Goal: Task Accomplishment & Management: Manage account settings

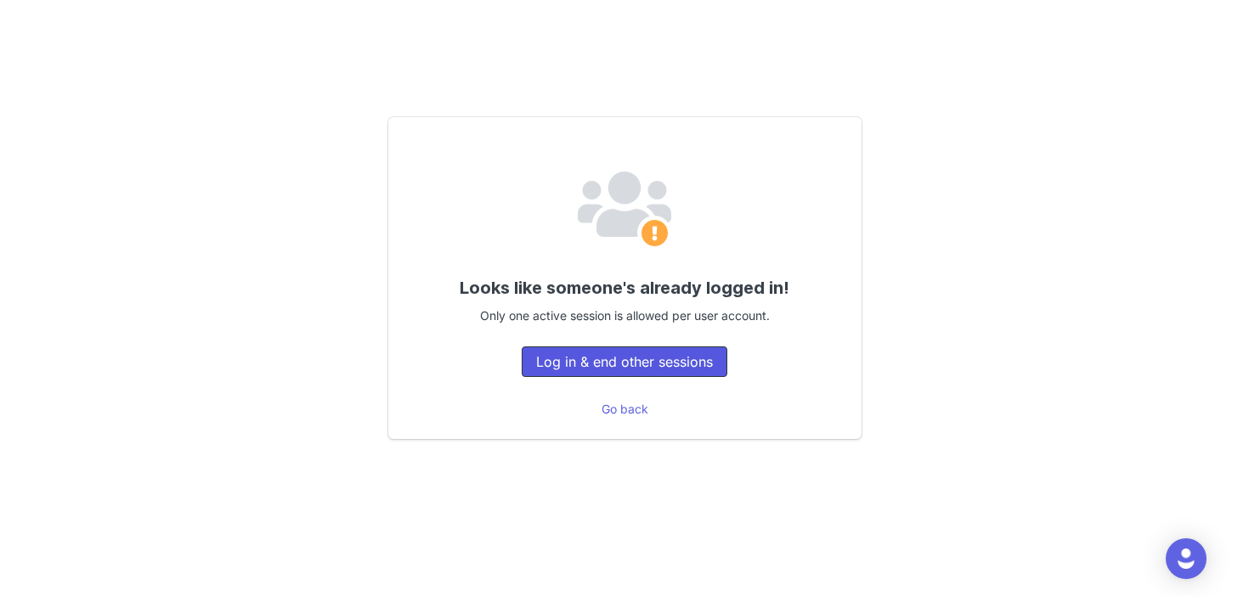
click at [648, 357] on button "Log in & end other sessions" at bounding box center [625, 362] width 206 height 31
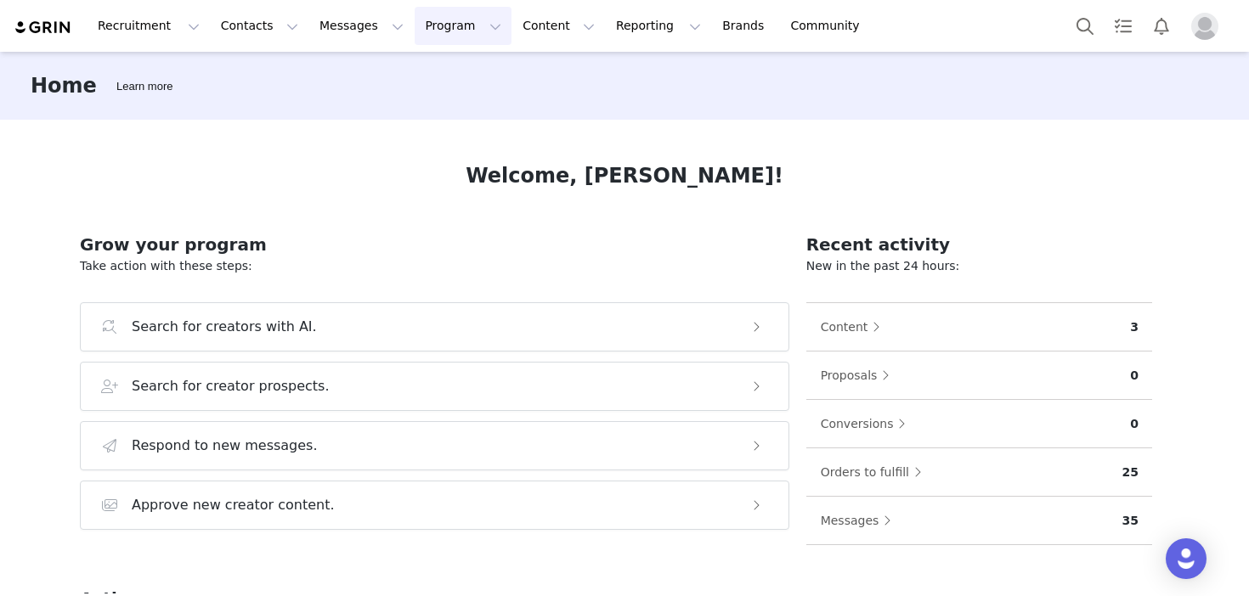
click at [428, 28] on button "Program Program" at bounding box center [463, 26] width 97 height 38
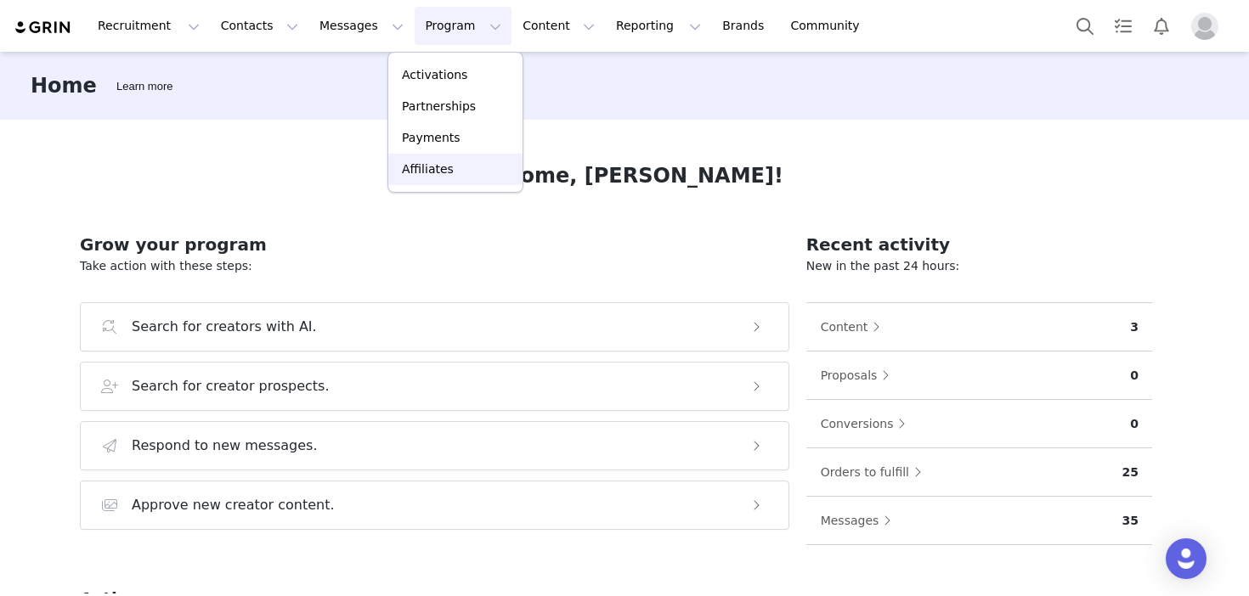
click at [442, 163] on p "Affiliates" at bounding box center [428, 170] width 52 height 18
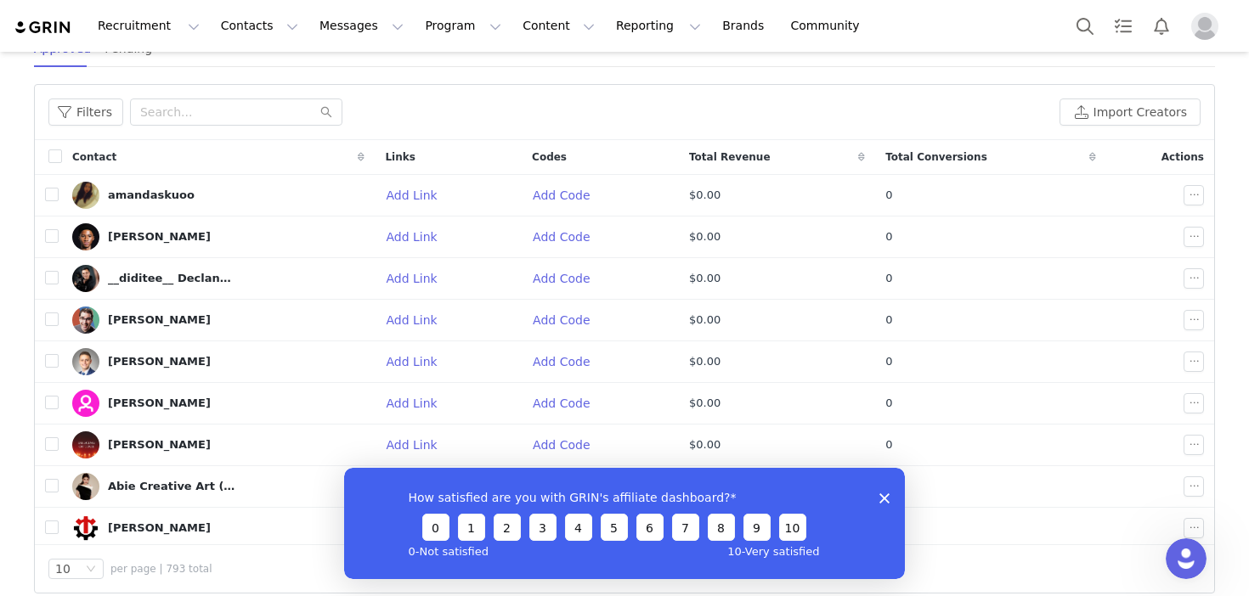
click at [875, 495] on div "How satisfied are you with GRIN's affiliate dashboard? 0 1 2 3 4 5 6 7 8 9 10 0…" at bounding box center [624, 522] width 561 height 111
click at [885, 494] on icon "Close survey" at bounding box center [884, 498] width 10 height 10
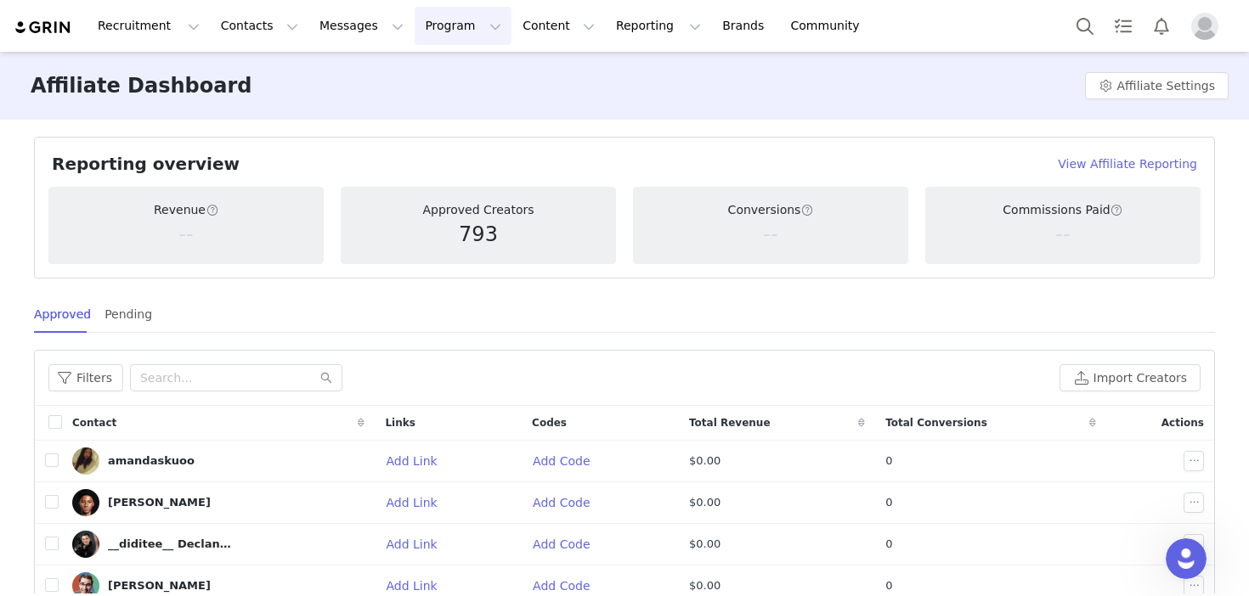
click at [438, 37] on button "Program Program" at bounding box center [463, 26] width 97 height 38
click at [783, 167] on div "Reporting overview View Affiliate Reporting" at bounding box center [624, 163] width 1152 height 25
click at [1133, 93] on button "Affiliate Settings" at bounding box center [1157, 85] width 144 height 27
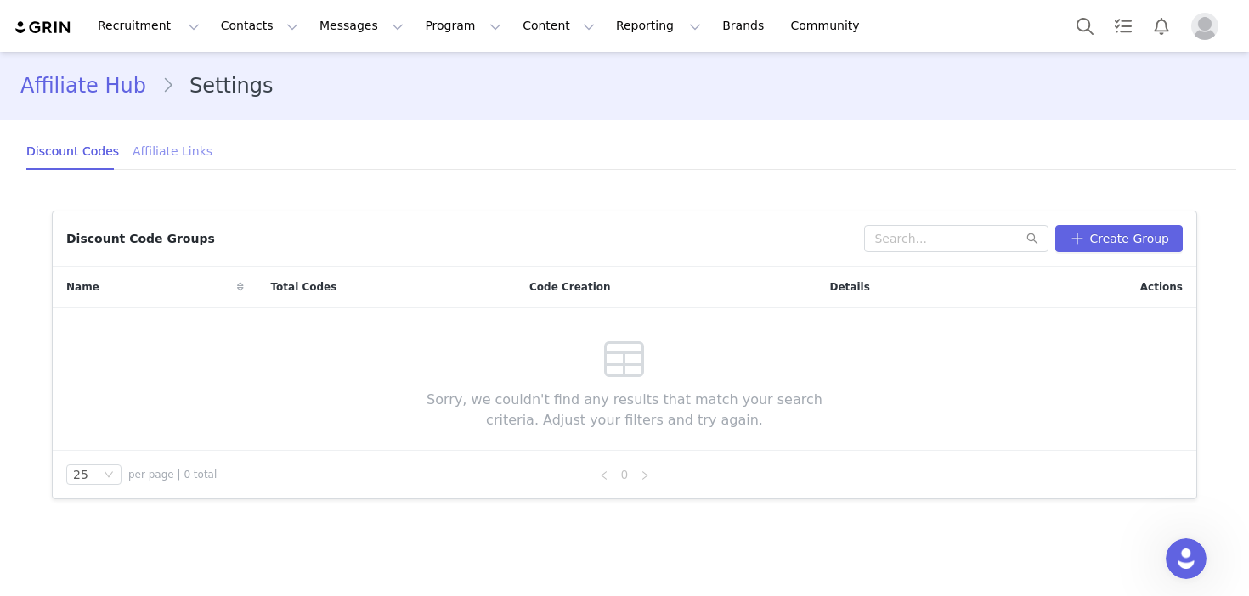
click at [154, 150] on div "Affiliate Links" at bounding box center [173, 152] width 80 height 38
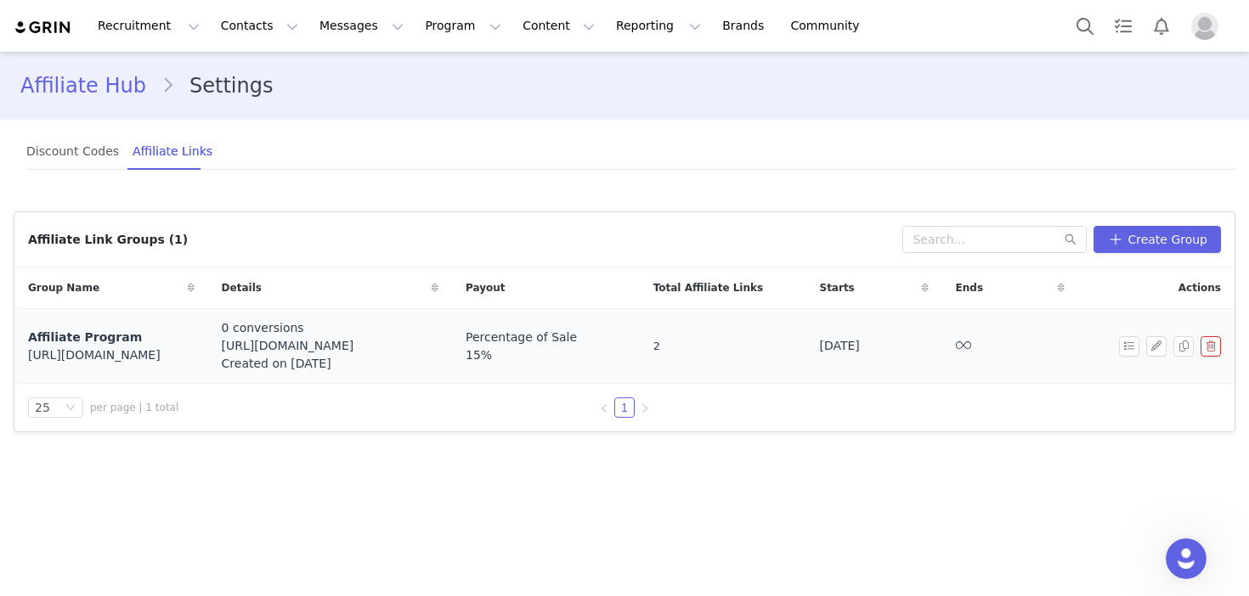
click at [98, 342] on span "Affiliate Program" at bounding box center [85, 338] width 114 height 14
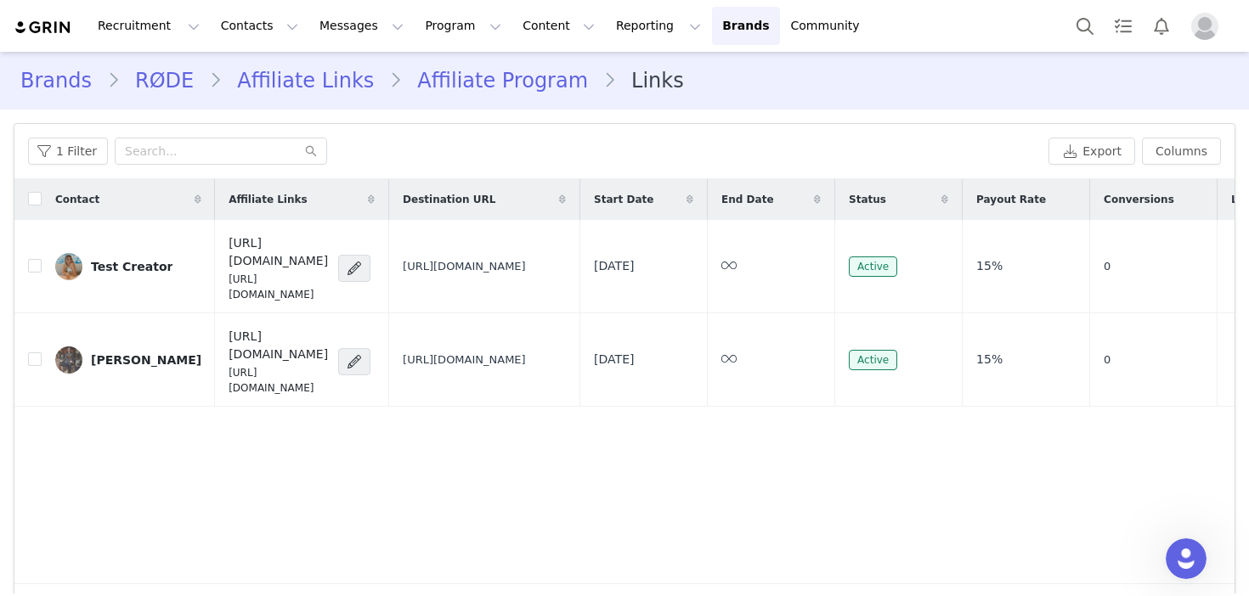
click at [461, 77] on link "Affiliate Program" at bounding box center [502, 80] width 201 height 31
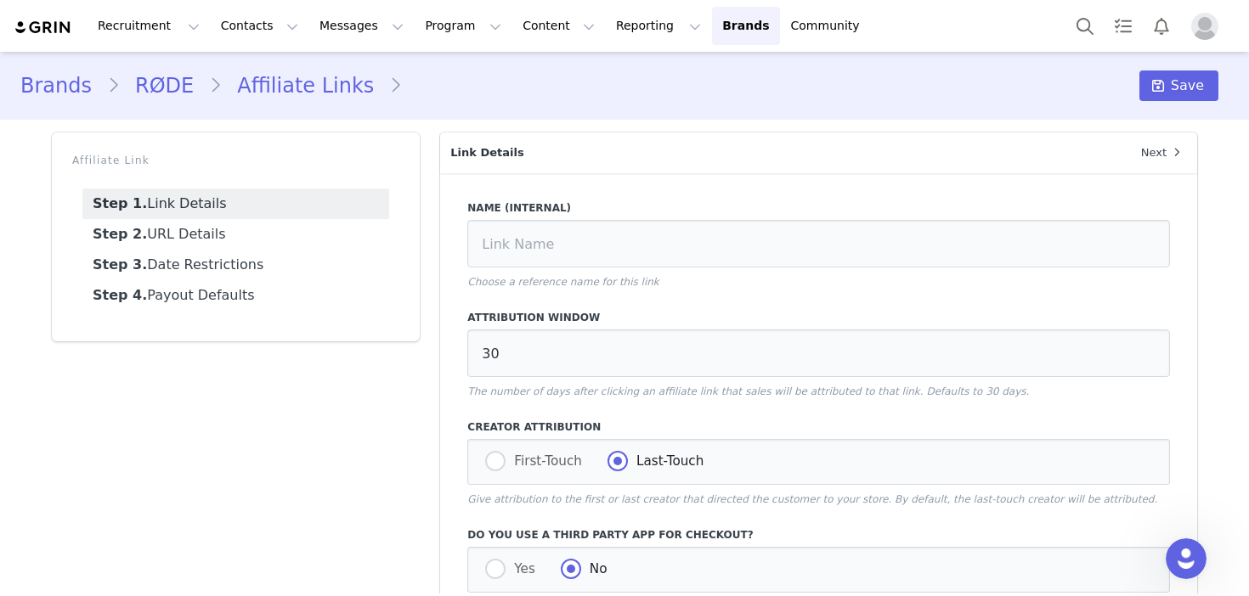
type input "Affiliate Program"
radio input "true"
radio input "false"
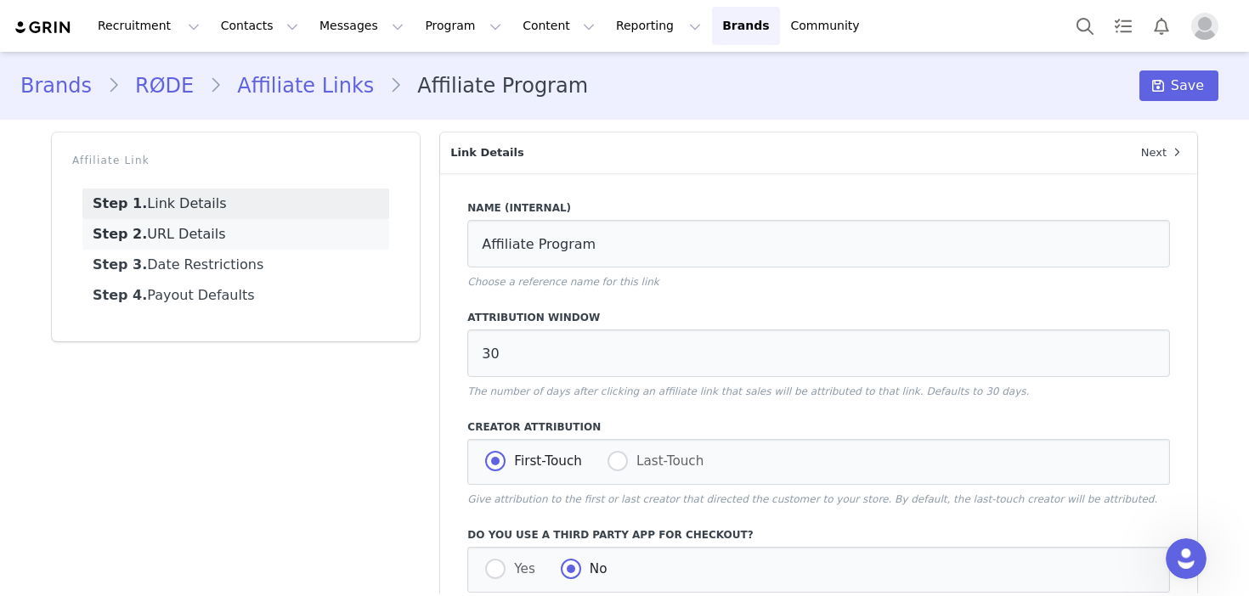
click at [220, 238] on link "Step 2. URL Details" at bounding box center [235, 234] width 307 height 31
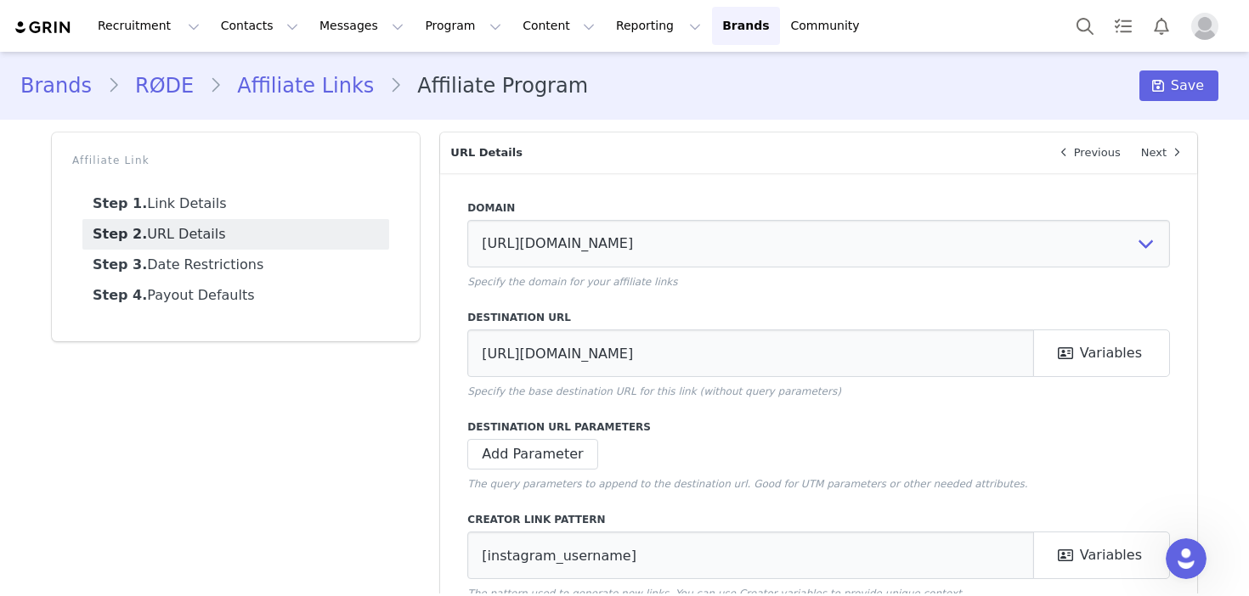
click at [205, 235] on link "Step 2. URL Details" at bounding box center [235, 234] width 307 height 31
click at [183, 86] on link "RØDE" at bounding box center [164, 85] width 89 height 31
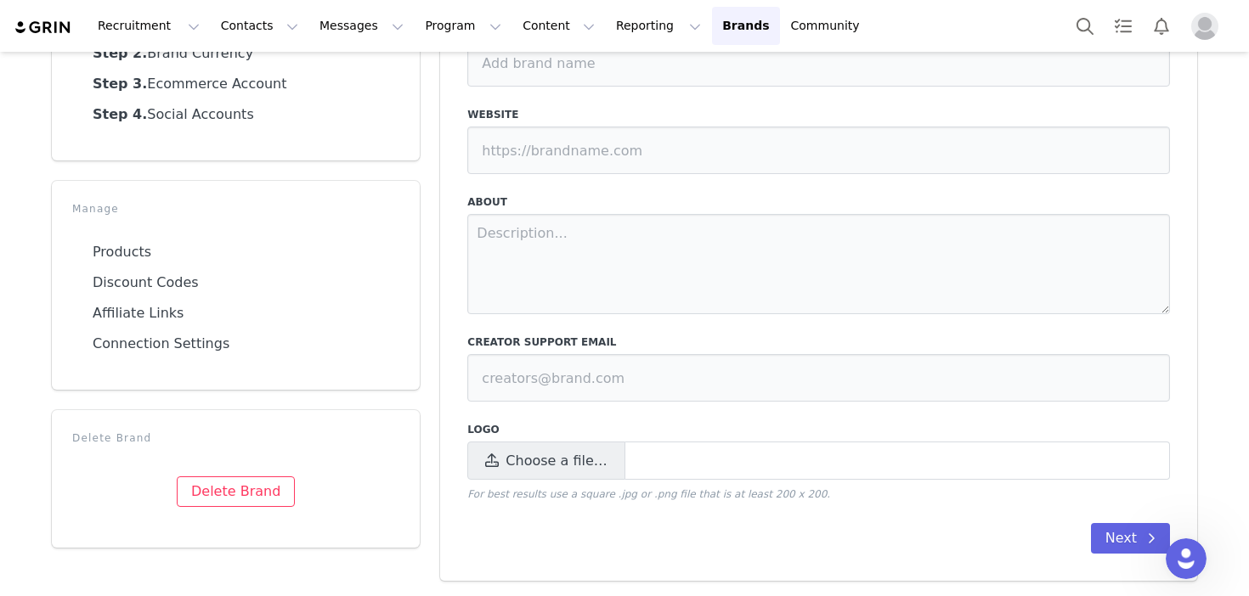
type input "RØDE"
type input "[URL][DOMAIN_NAME]"
type input "[EMAIL_ADDRESS][DOMAIN_NAME]"
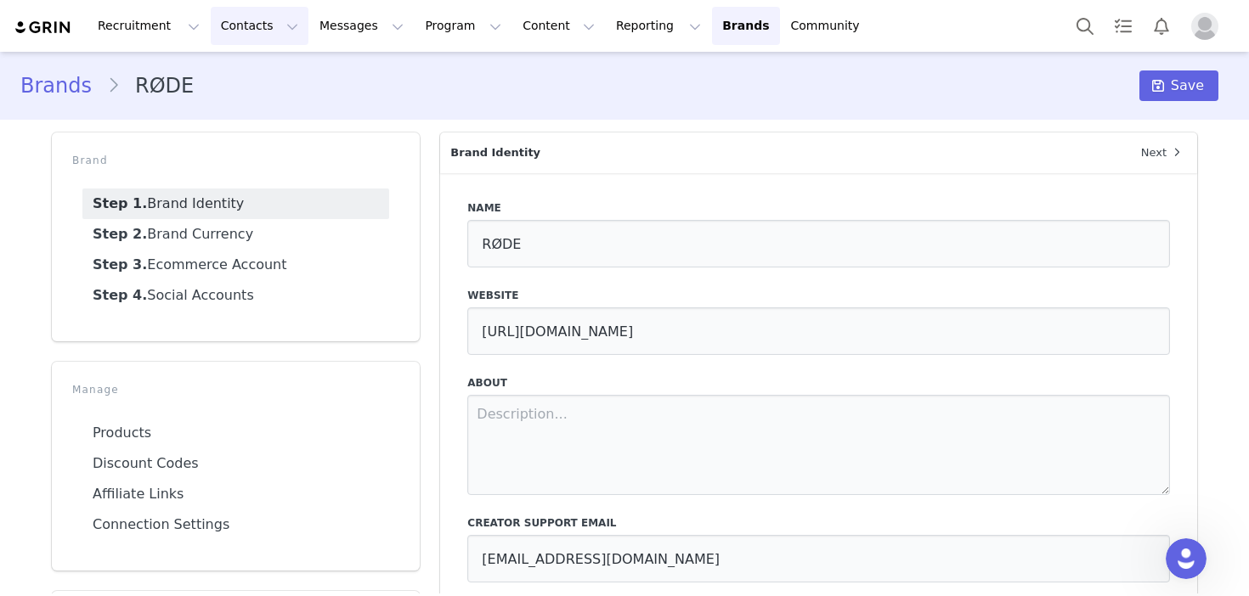
click at [262, 25] on button "Contacts Contacts" at bounding box center [260, 26] width 98 height 38
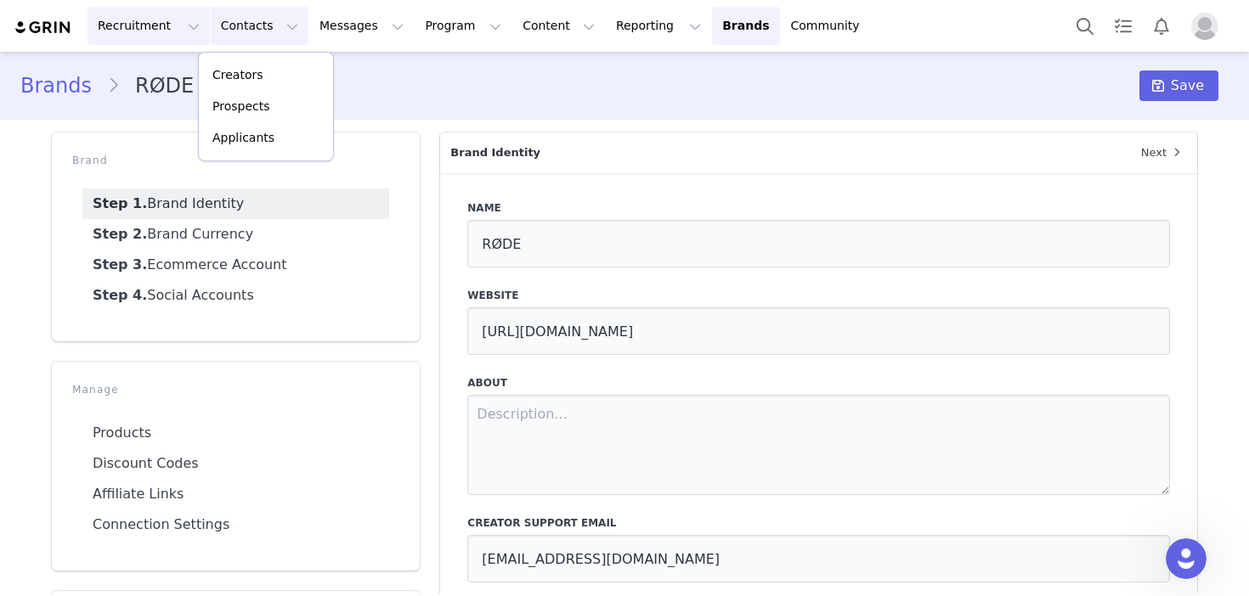
click at [172, 20] on button "Recruitment Recruitment" at bounding box center [149, 26] width 122 height 38
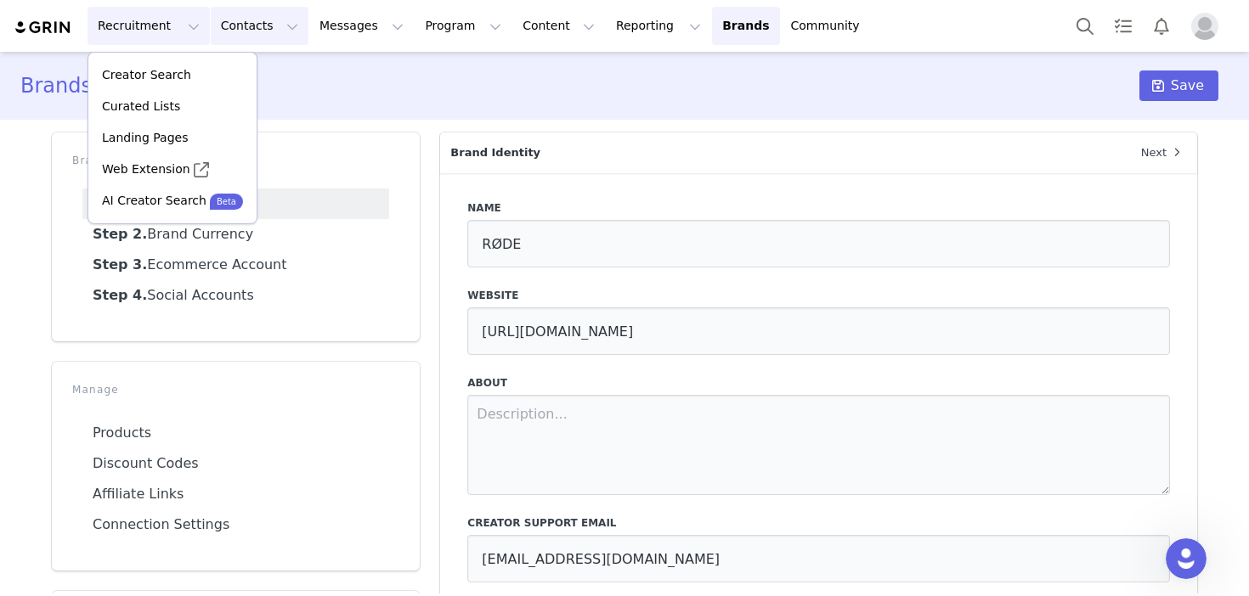
click at [246, 27] on button "Contacts Contacts" at bounding box center [260, 26] width 98 height 38
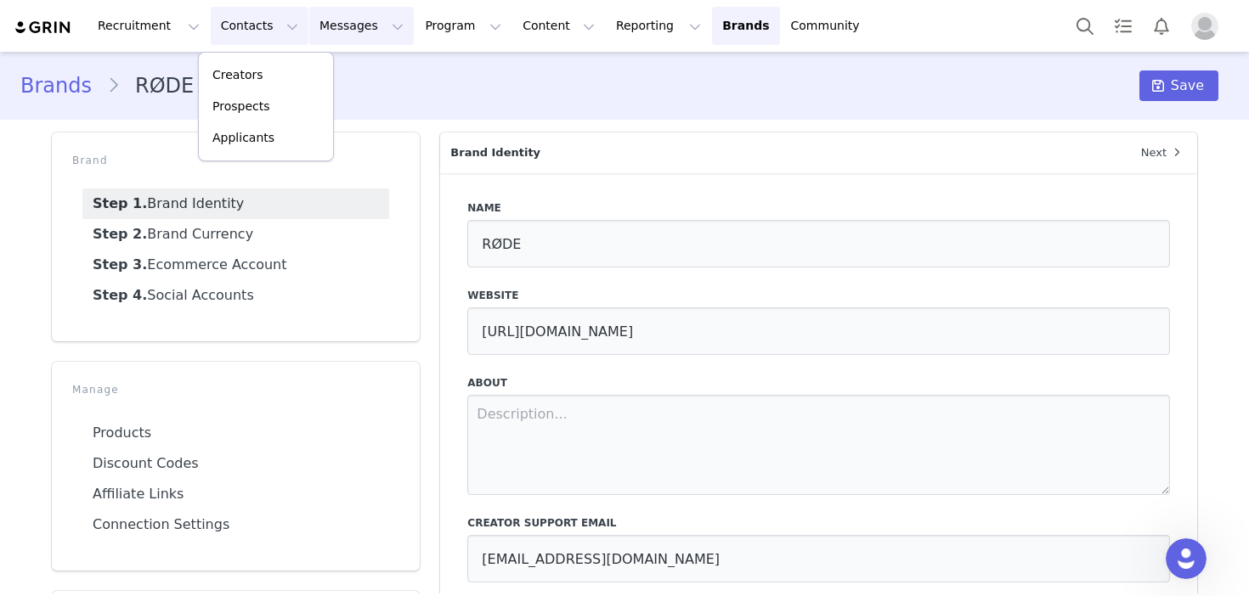
click at [321, 25] on button "Messages Messages" at bounding box center [361, 26] width 105 height 38
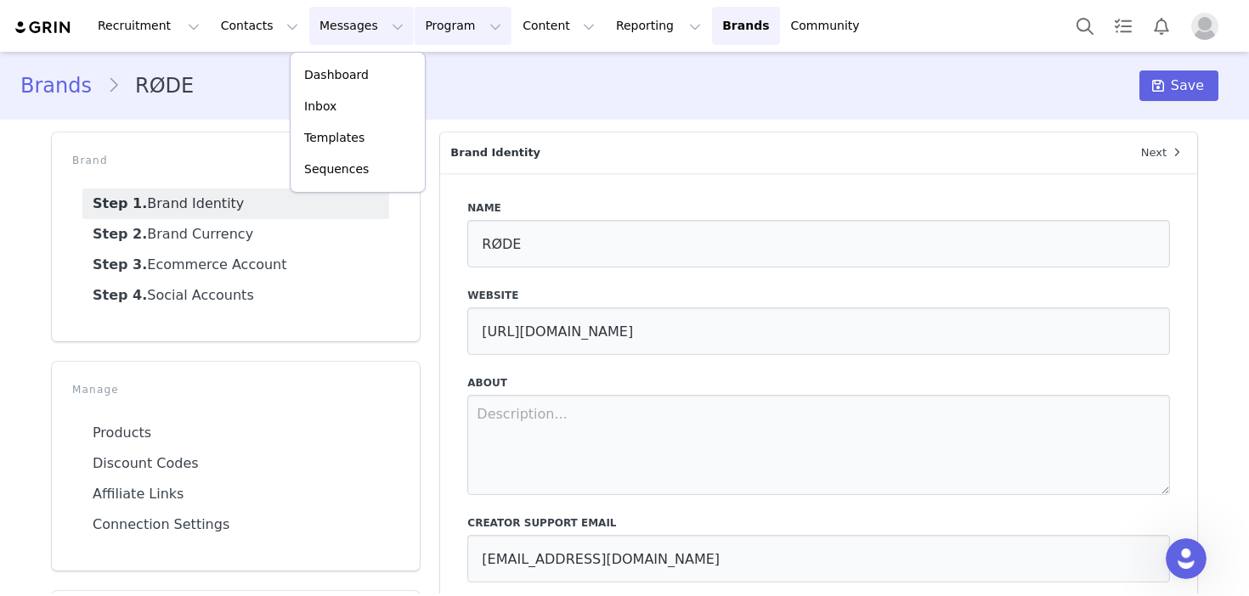
click at [423, 22] on button "Program Program" at bounding box center [463, 26] width 97 height 38
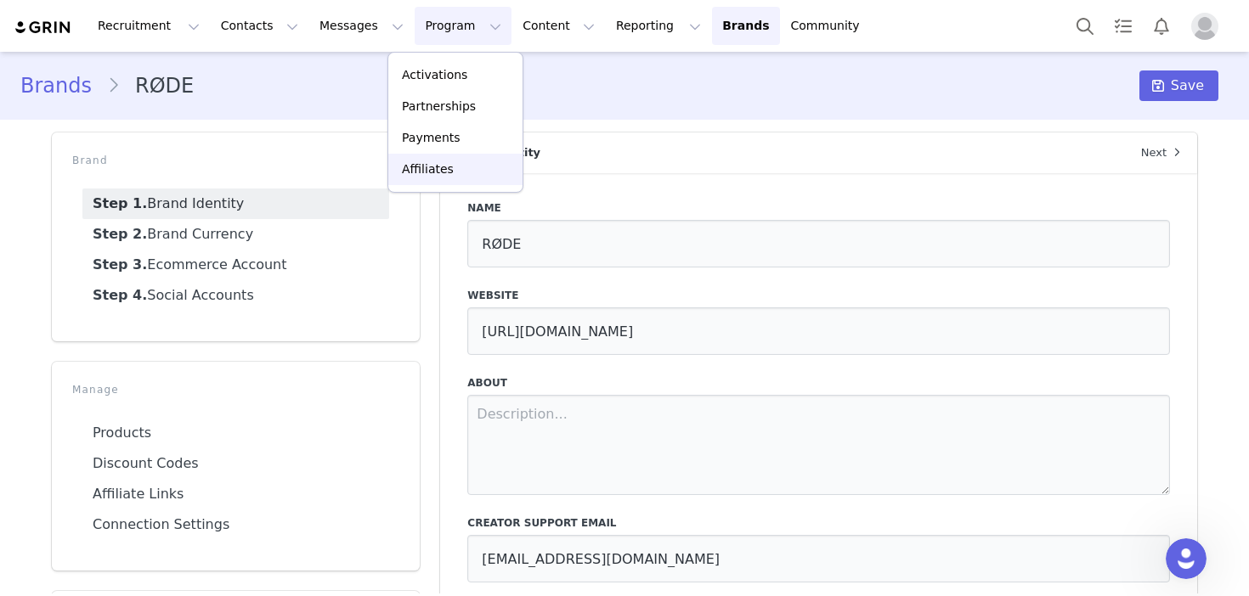
click at [448, 161] on p "Affiliates" at bounding box center [428, 170] width 52 height 18
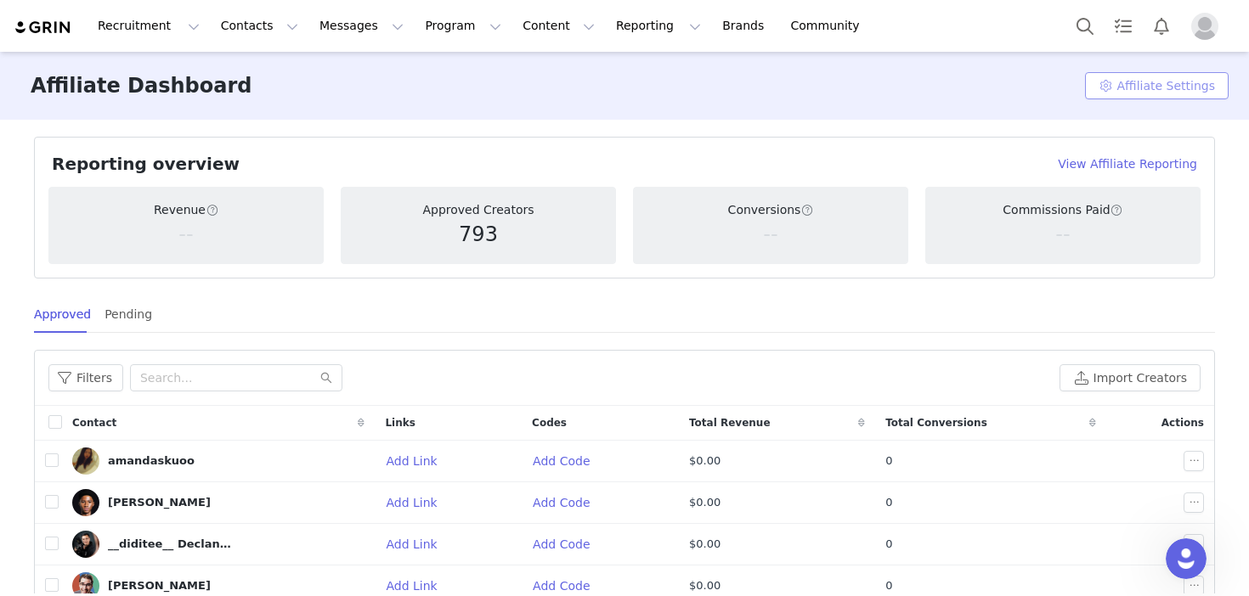
click at [1123, 94] on button "Affiliate Settings" at bounding box center [1157, 85] width 144 height 27
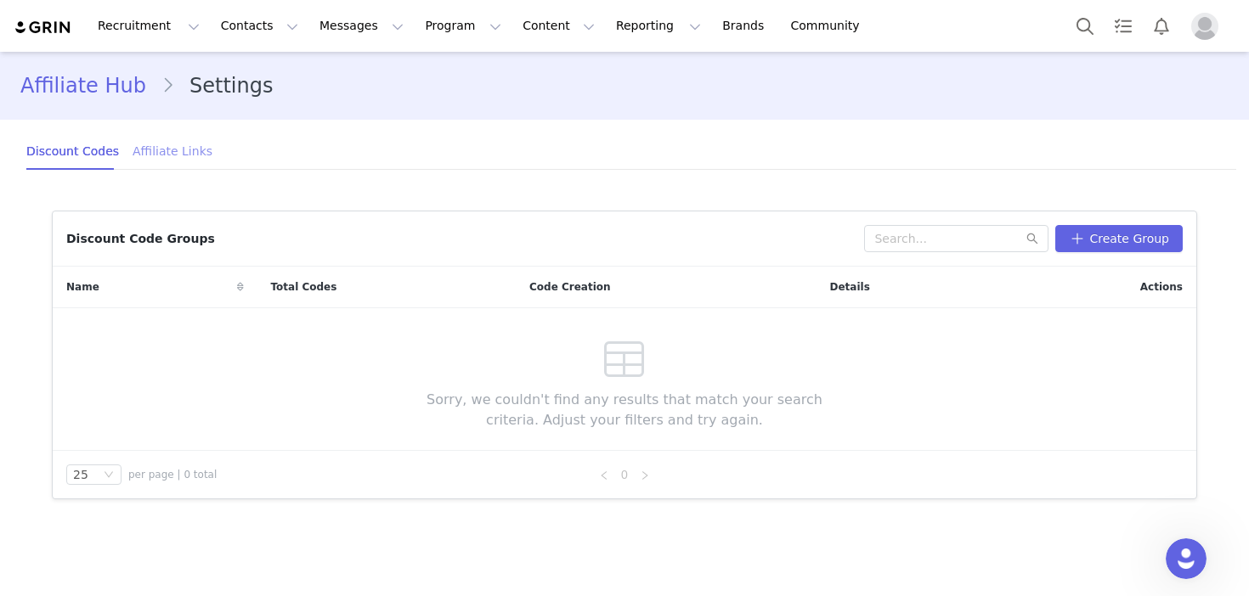
click at [150, 155] on div "Affiliate Links" at bounding box center [173, 152] width 80 height 38
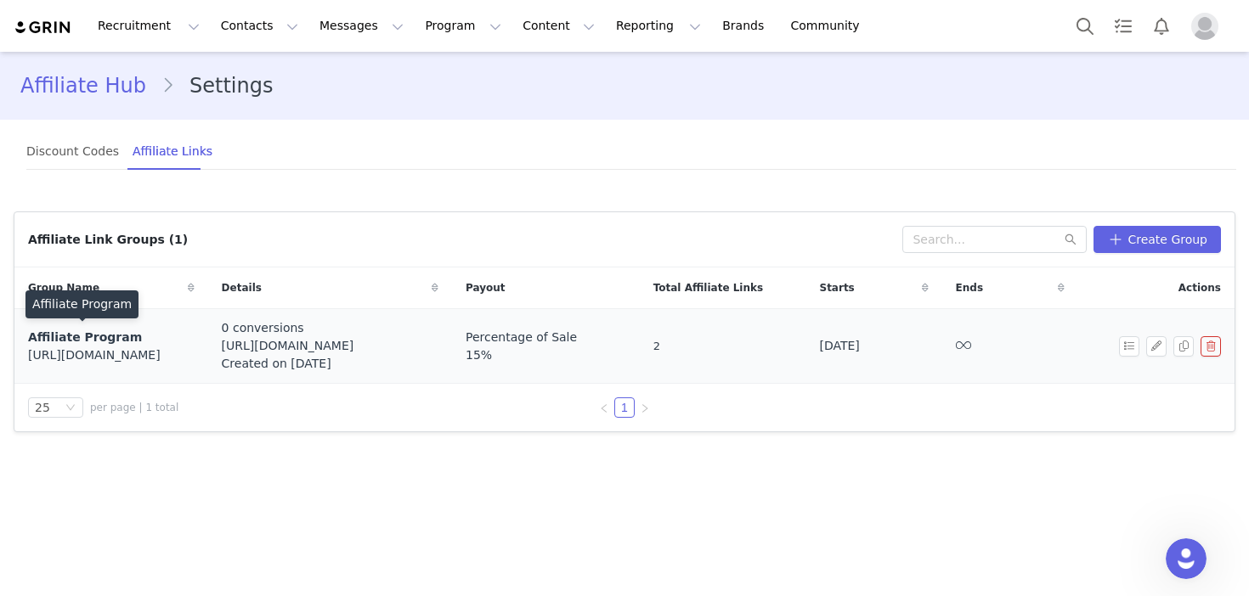
click at [106, 334] on span "Affiliate Program" at bounding box center [85, 338] width 114 height 14
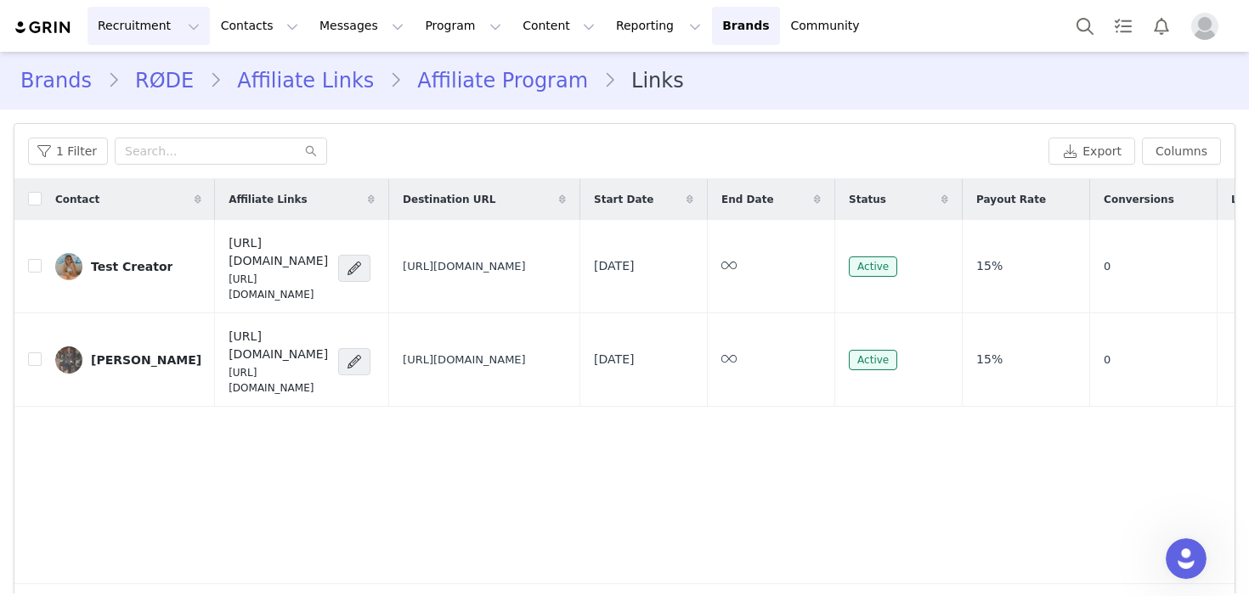
click at [185, 23] on button "Recruitment Recruitment" at bounding box center [149, 26] width 122 height 38
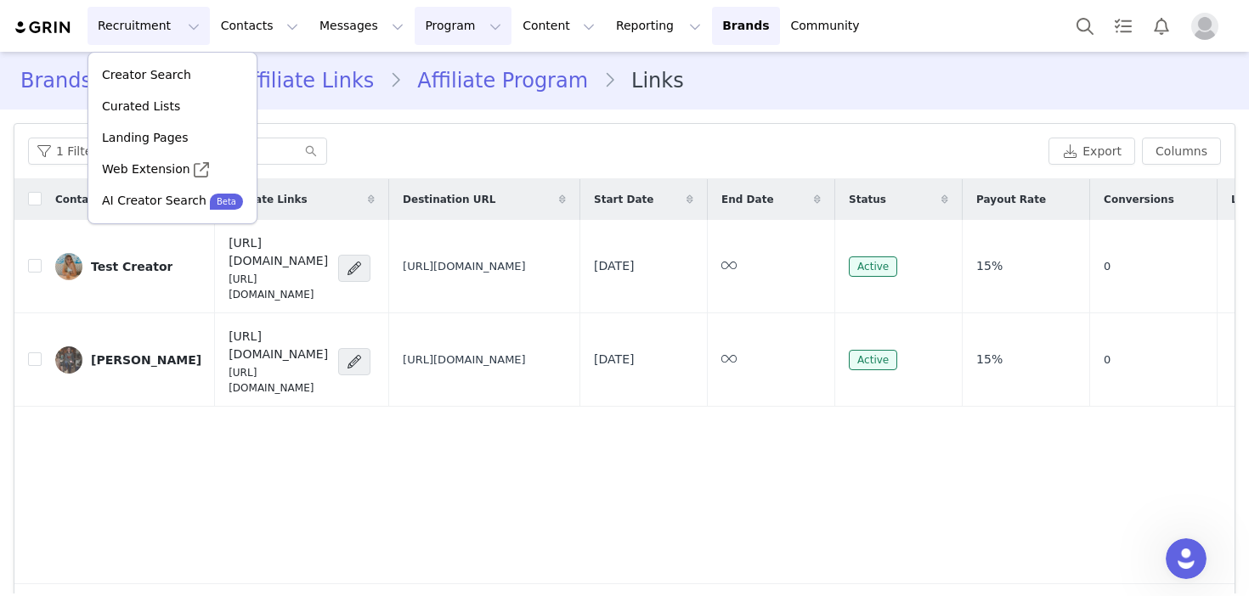
click at [422, 22] on button "Program Program" at bounding box center [463, 26] width 97 height 38
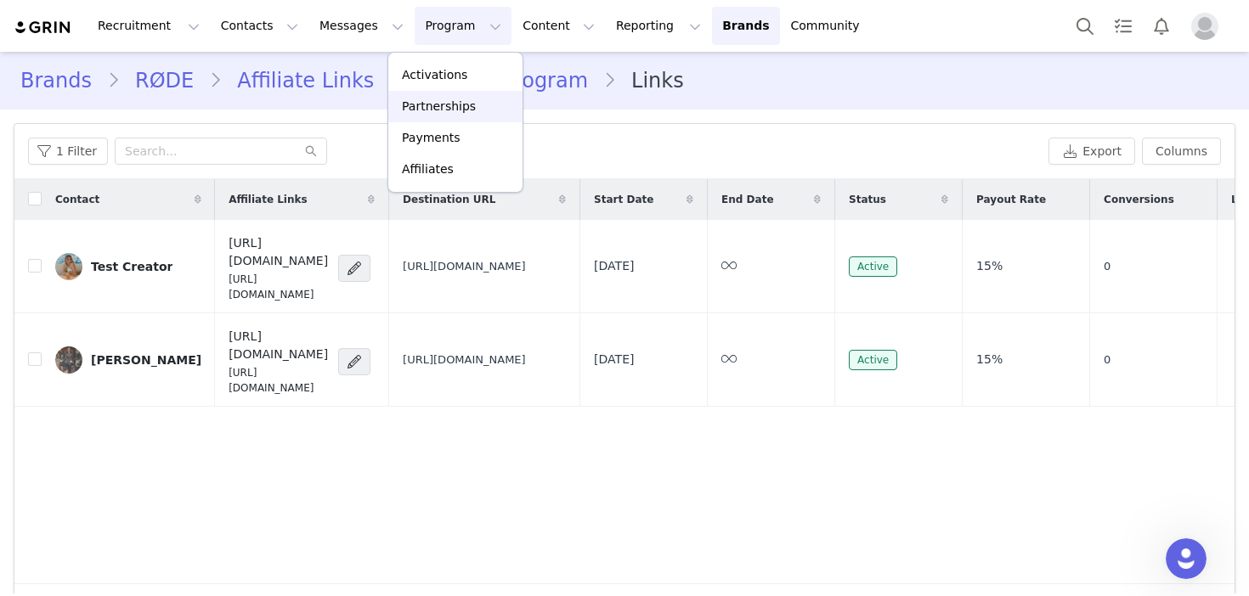
click at [453, 117] on link "Partnerships" at bounding box center [455, 106] width 134 height 31
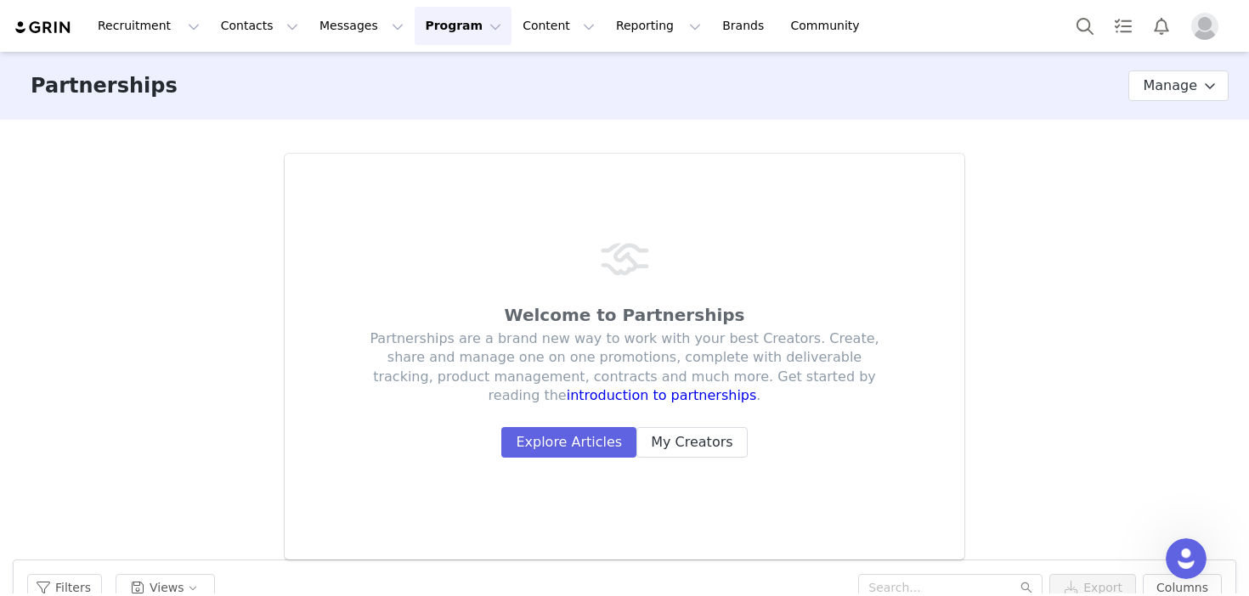
click at [433, 9] on button "Program Program" at bounding box center [463, 26] width 97 height 38
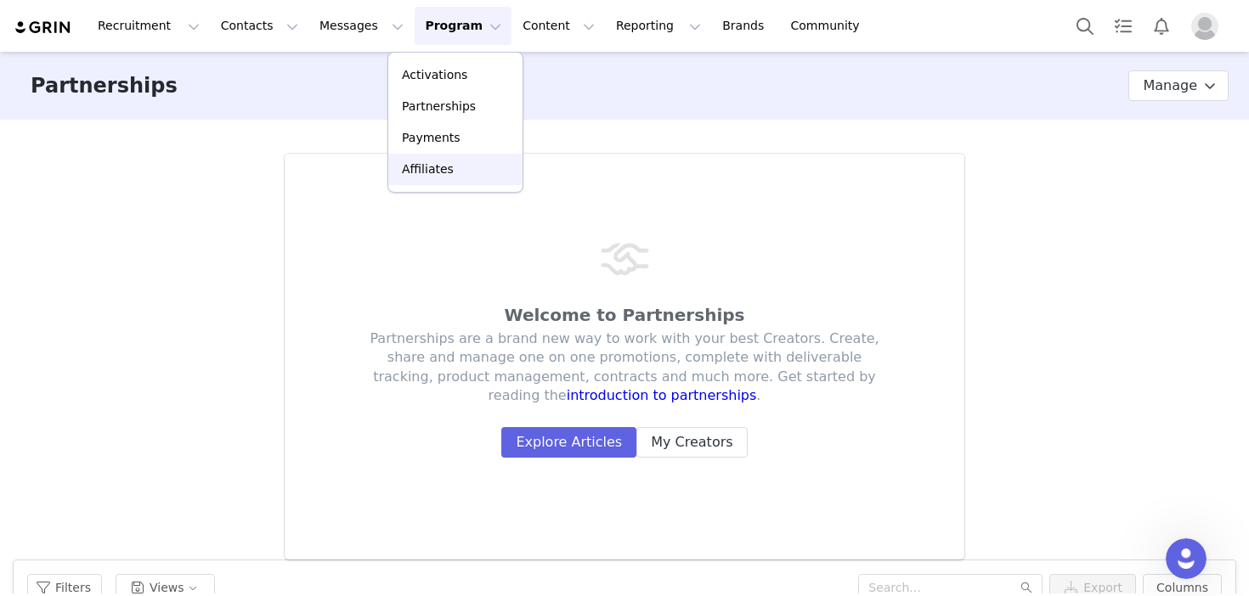
click at [429, 162] on p "Affiliates" at bounding box center [428, 170] width 52 height 18
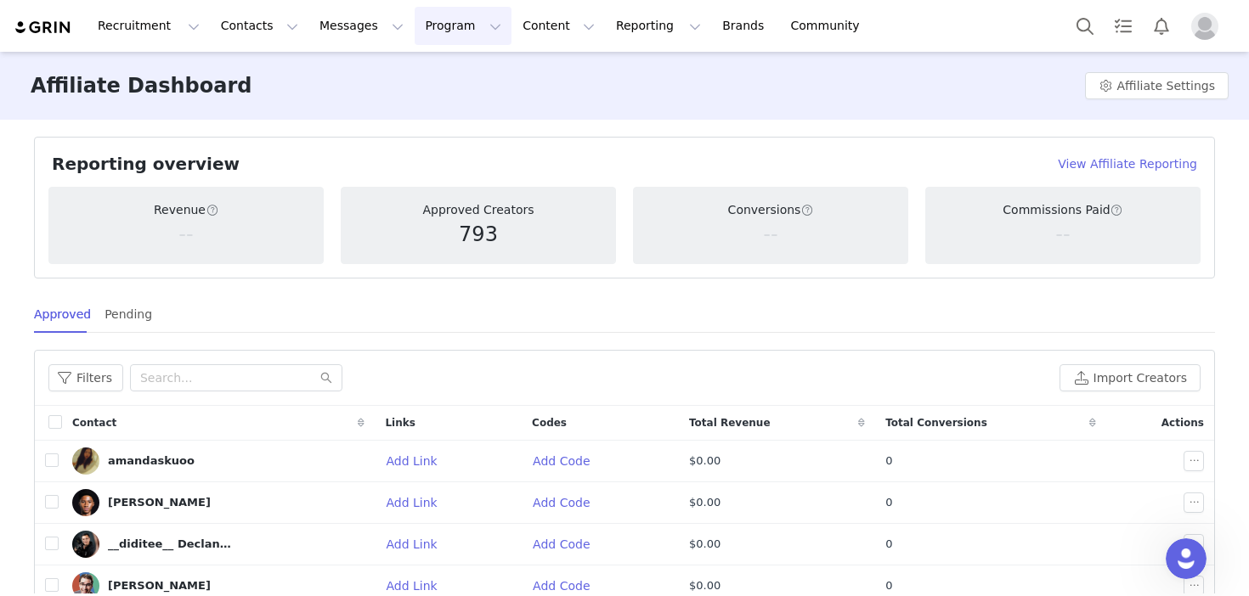
click at [420, 27] on button "Program Program" at bounding box center [463, 26] width 97 height 38
click at [775, 79] on div "Affiliate Dashboard Affiliate Settings" at bounding box center [624, 86] width 1249 height 68
click at [116, 315] on div "Pending" at bounding box center [129, 315] width 48 height 38
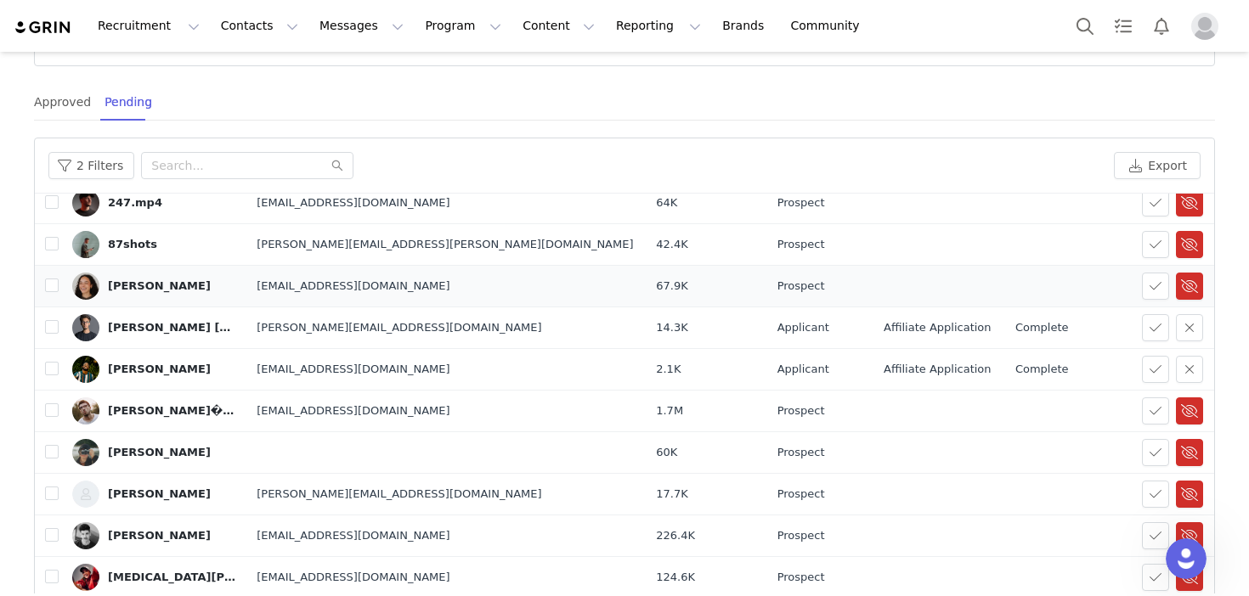
scroll to position [266, 0]
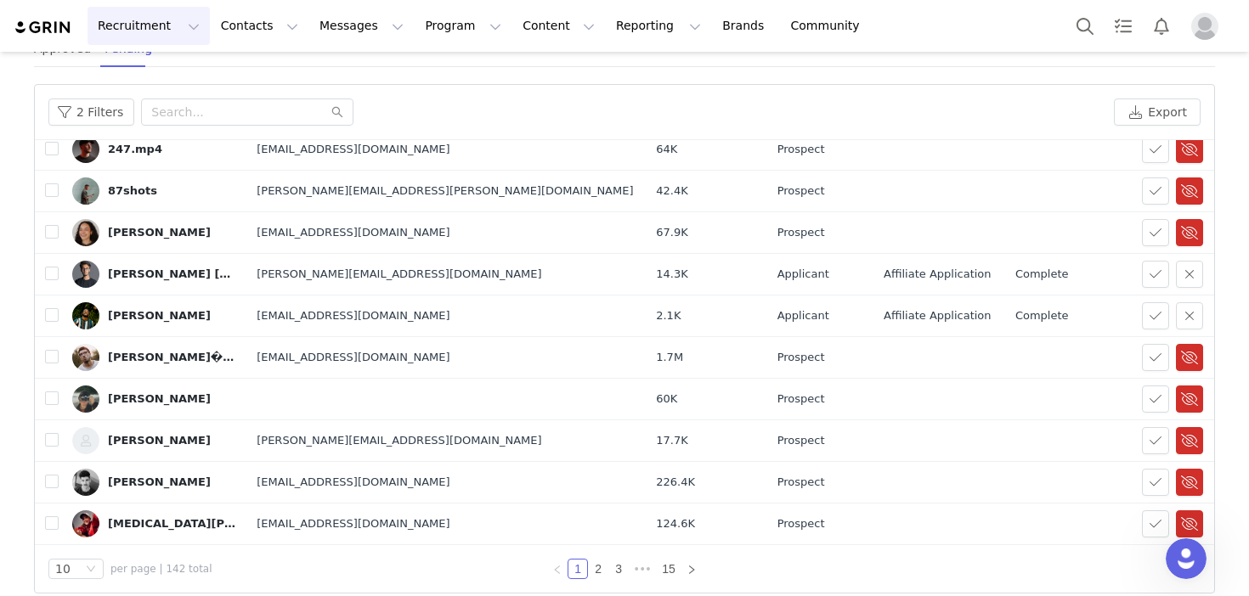
click at [141, 28] on button "Recruitment Recruitment" at bounding box center [149, 26] width 122 height 38
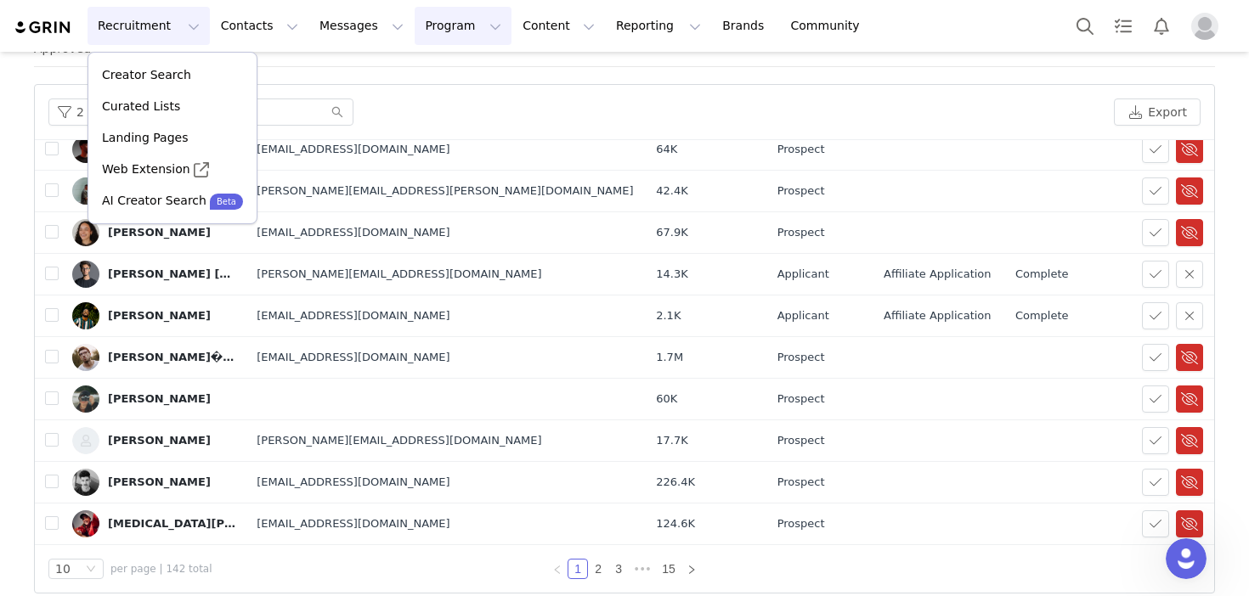
click at [441, 22] on button "Program Program" at bounding box center [463, 26] width 97 height 38
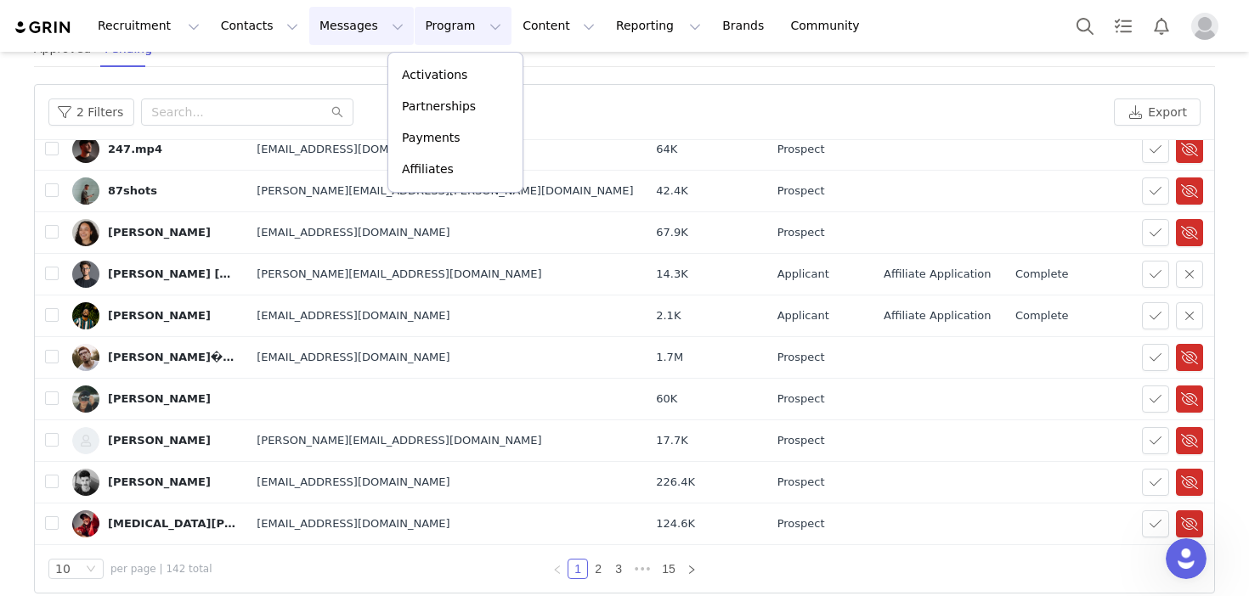
click at [332, 19] on button "Messages Messages" at bounding box center [361, 26] width 105 height 38
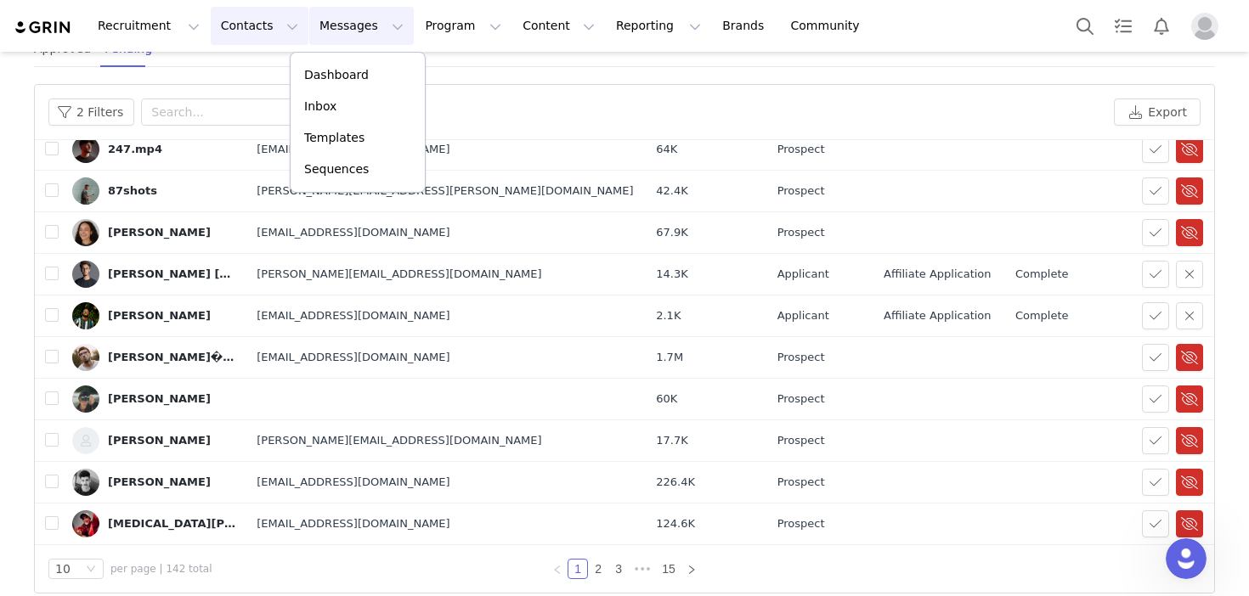
click at [246, 22] on button "Contacts Contacts" at bounding box center [260, 26] width 98 height 38
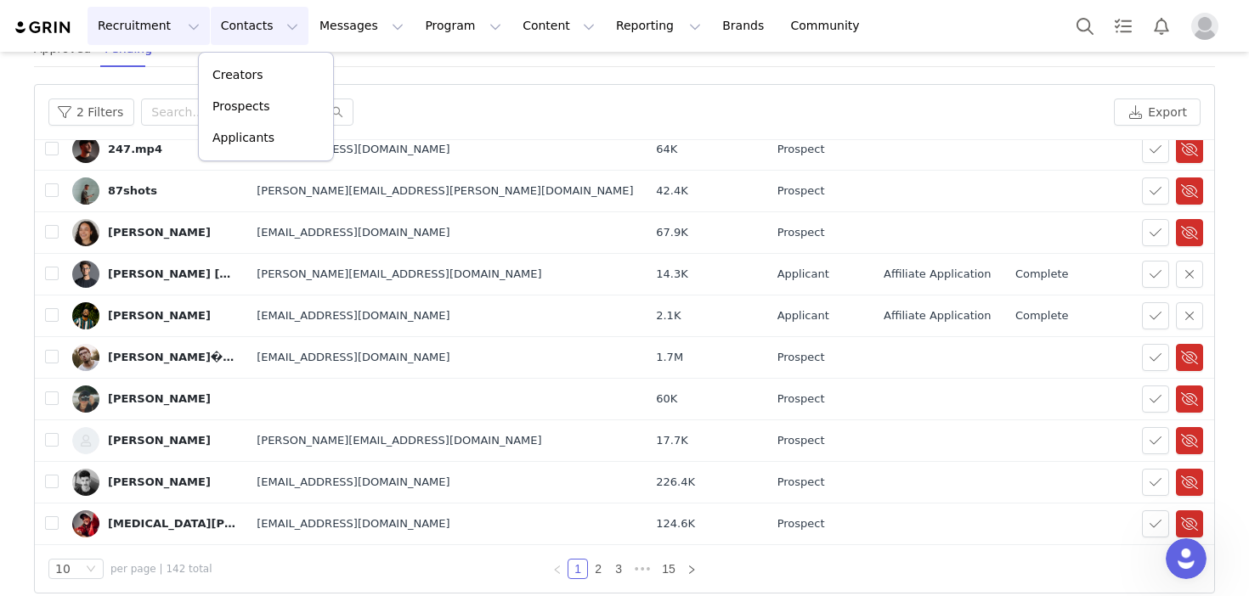
click at [163, 22] on button "Recruitment Recruitment" at bounding box center [149, 26] width 122 height 38
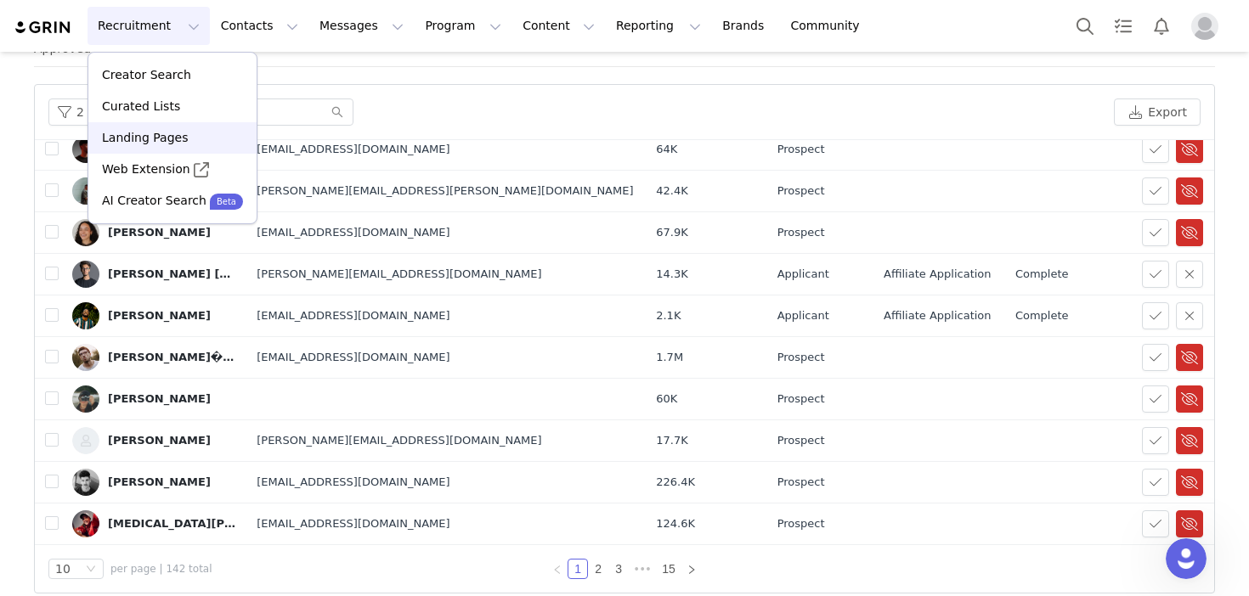
click at [173, 144] on p "Landing Pages" at bounding box center [145, 138] width 86 height 18
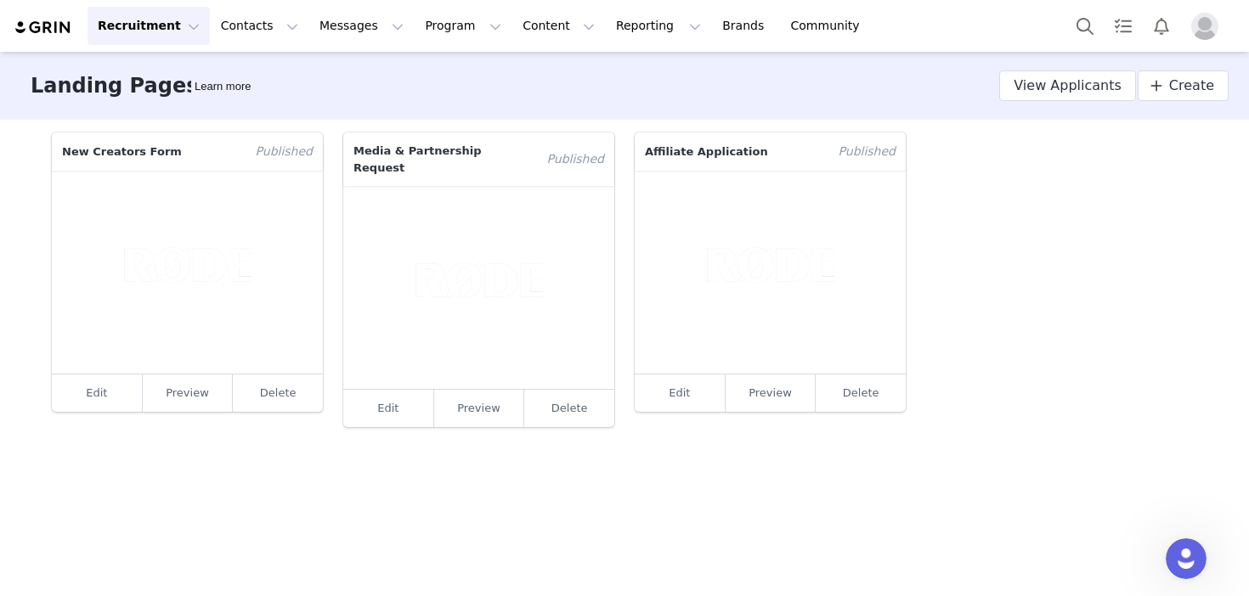
click at [688, 154] on p "Affiliate Application" at bounding box center [732, 152] width 194 height 38
click at [670, 393] on link "Edit" at bounding box center [680, 393] width 91 height 37
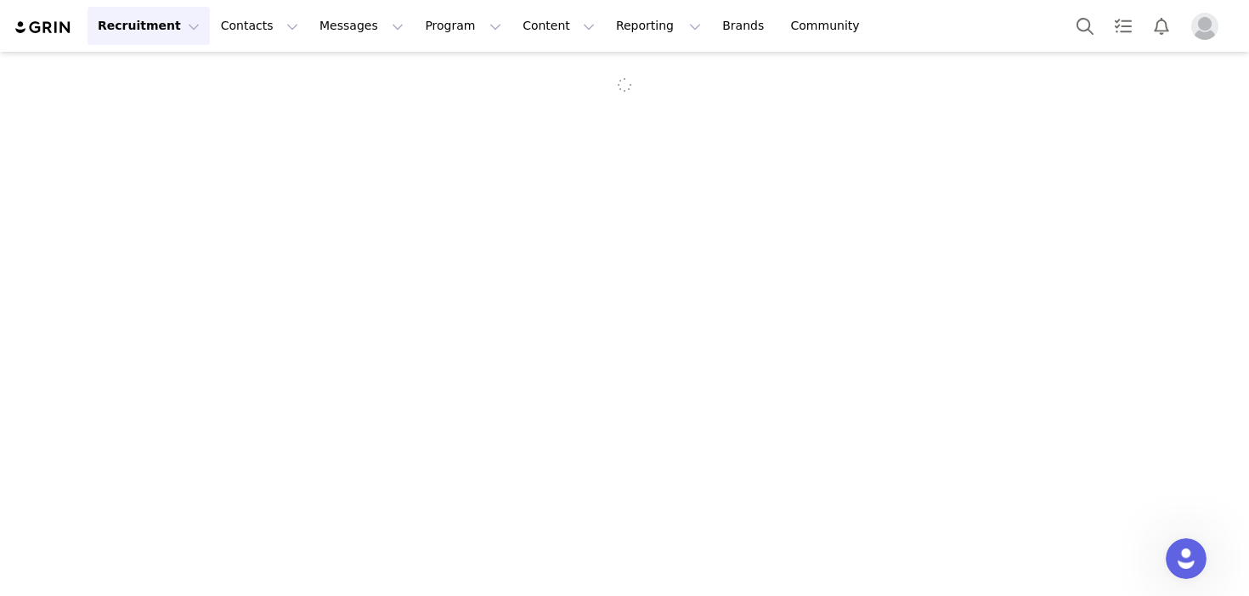
select select "b8b09965-b7f9-451b-ac7a-c66c143989b6"
select select "84907d17-0ad8-4043-9ccf-ecfa394f97cd"
type input "Affiliate Application"
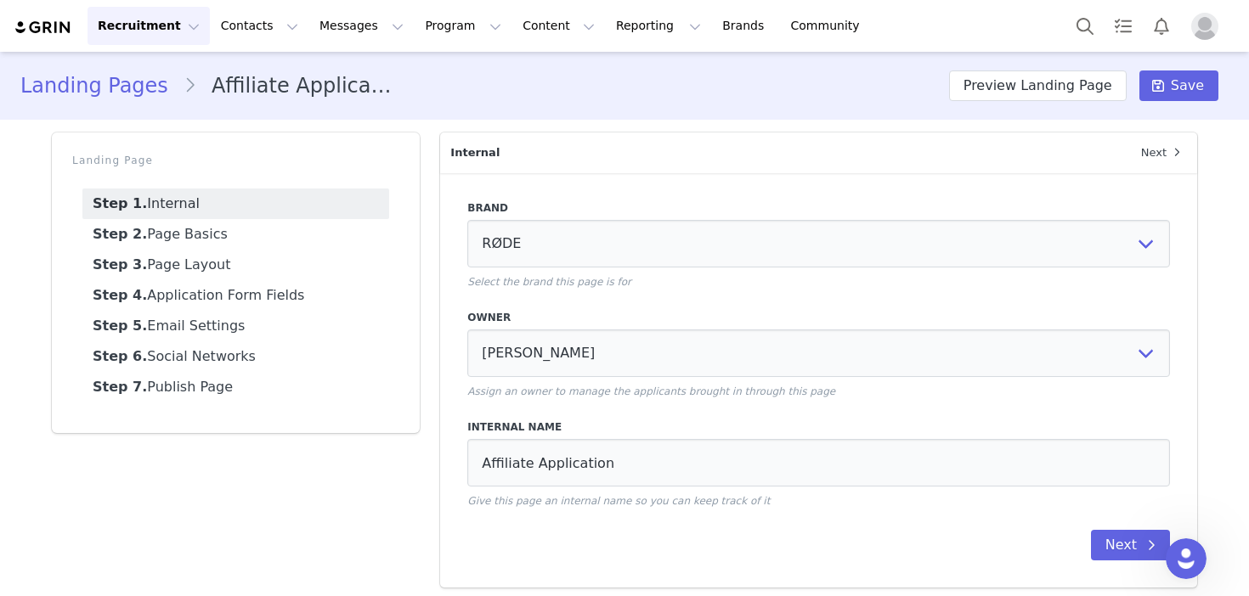
scroll to position [7, 0]
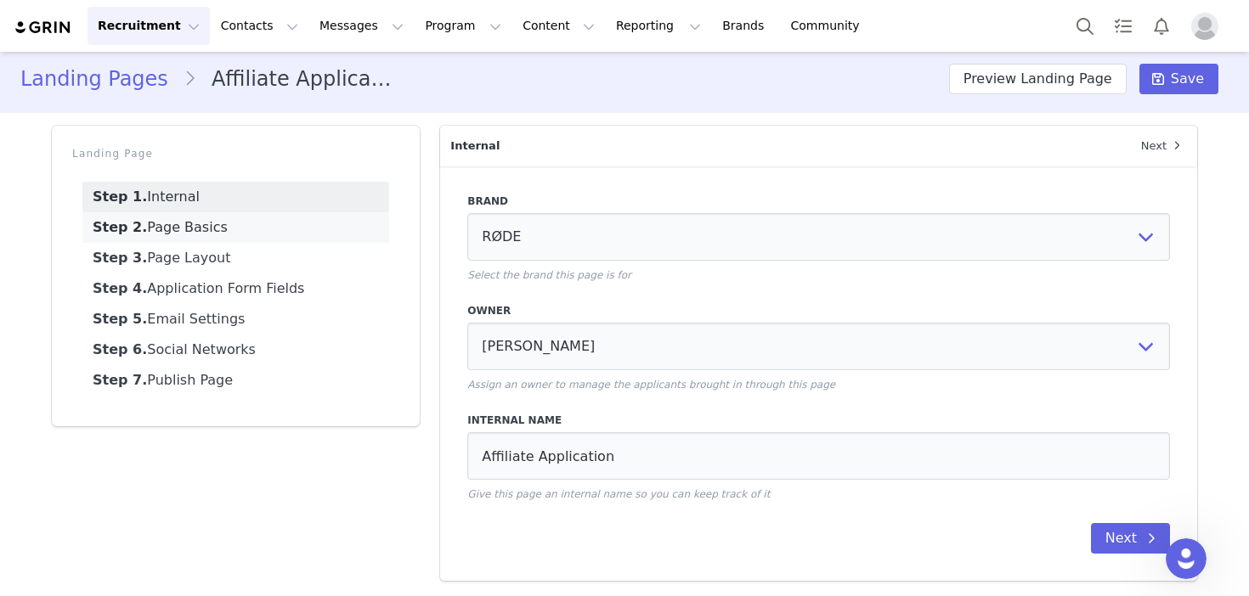
click at [233, 241] on link "Step 2. Page Basics" at bounding box center [235, 227] width 307 height 31
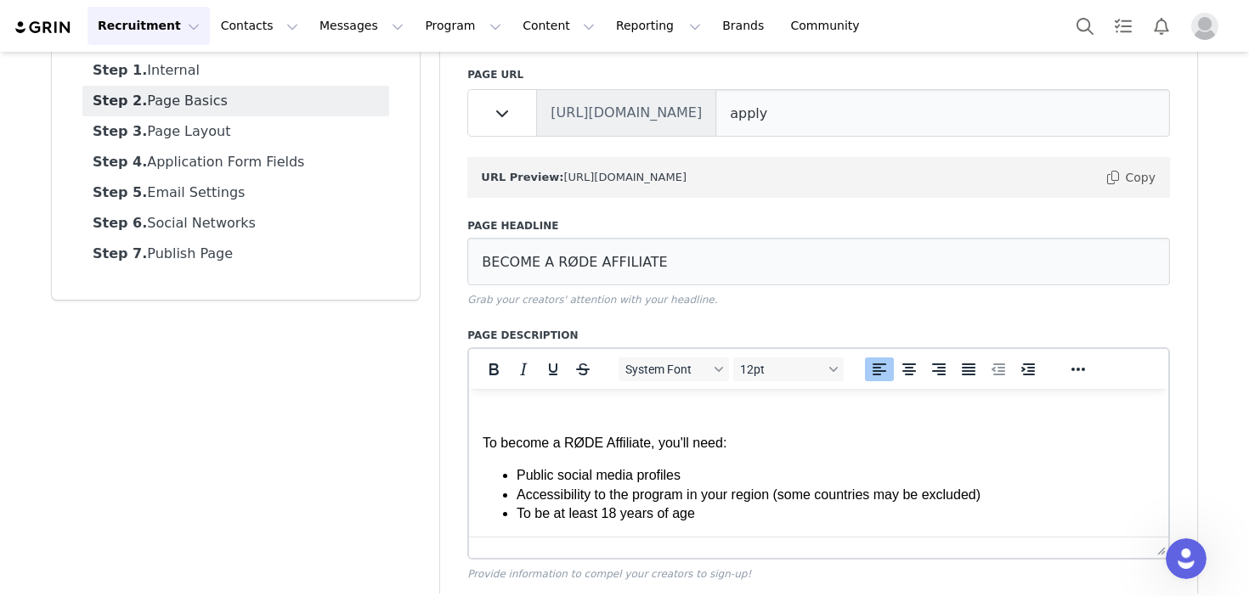
scroll to position [155, 0]
drag, startPoint x: 699, startPoint y: 472, endPoint x: 519, endPoint y: 472, distance: 180.1
click at [518, 472] on li "Public social media profiles" at bounding box center [836, 476] width 638 height 19
click at [738, 450] on p "To become a RØDE Affiliate, you'll need:" at bounding box center [819, 444] width 672 height 19
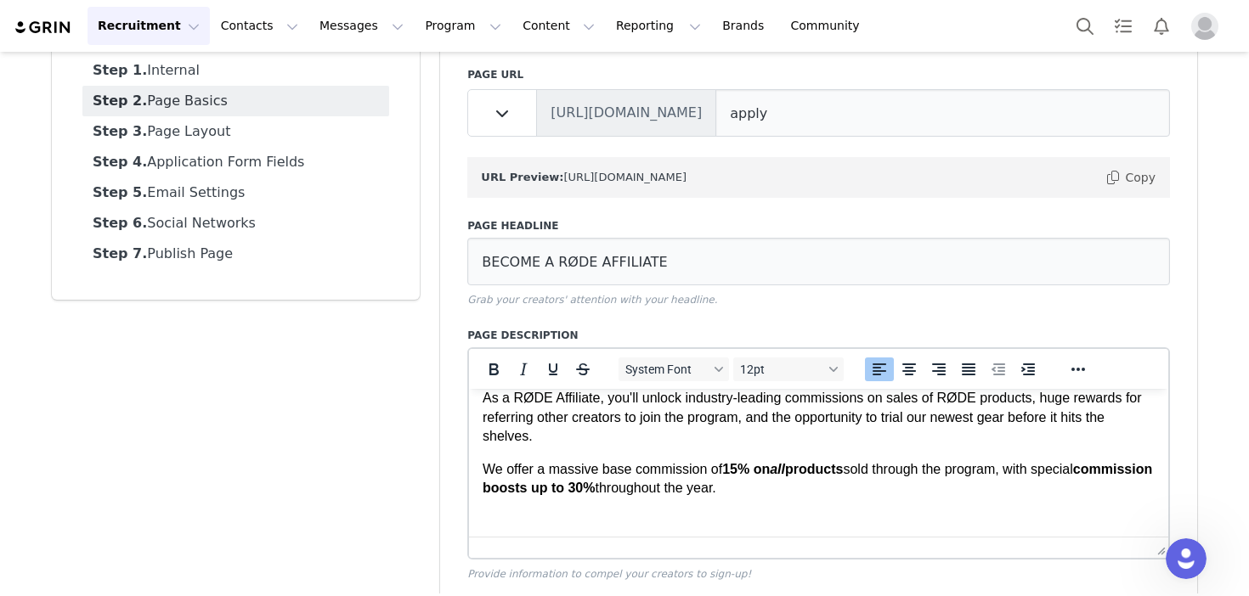
scroll to position [156, 0]
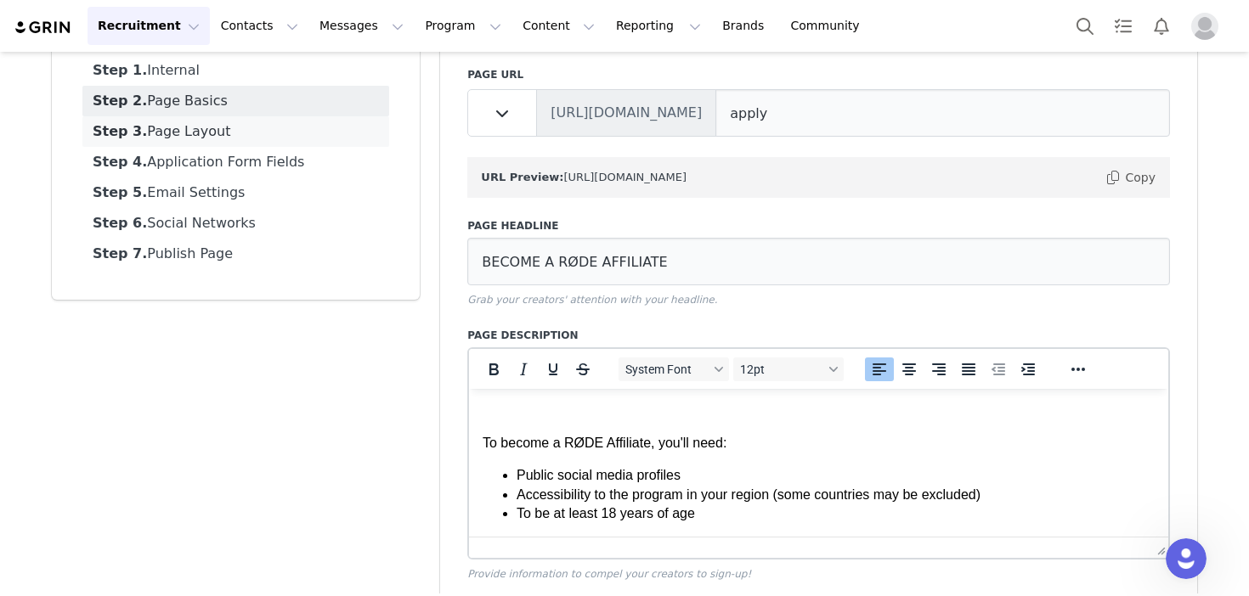
click at [203, 139] on link "Step 3. Page Layout" at bounding box center [235, 131] width 307 height 31
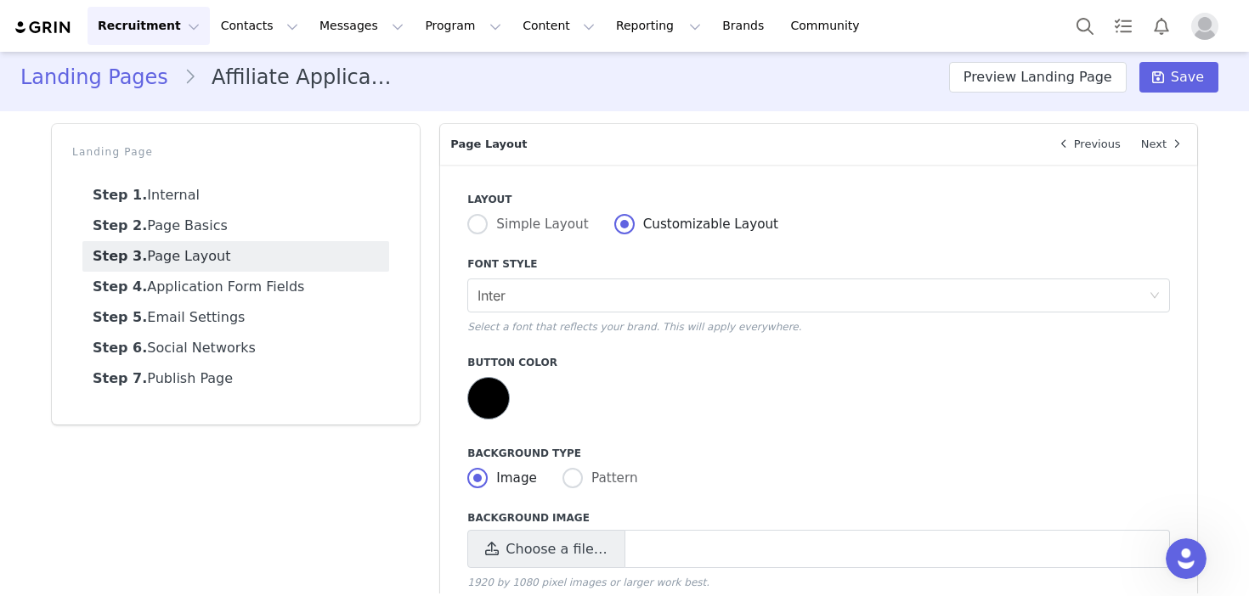
scroll to position [0, 0]
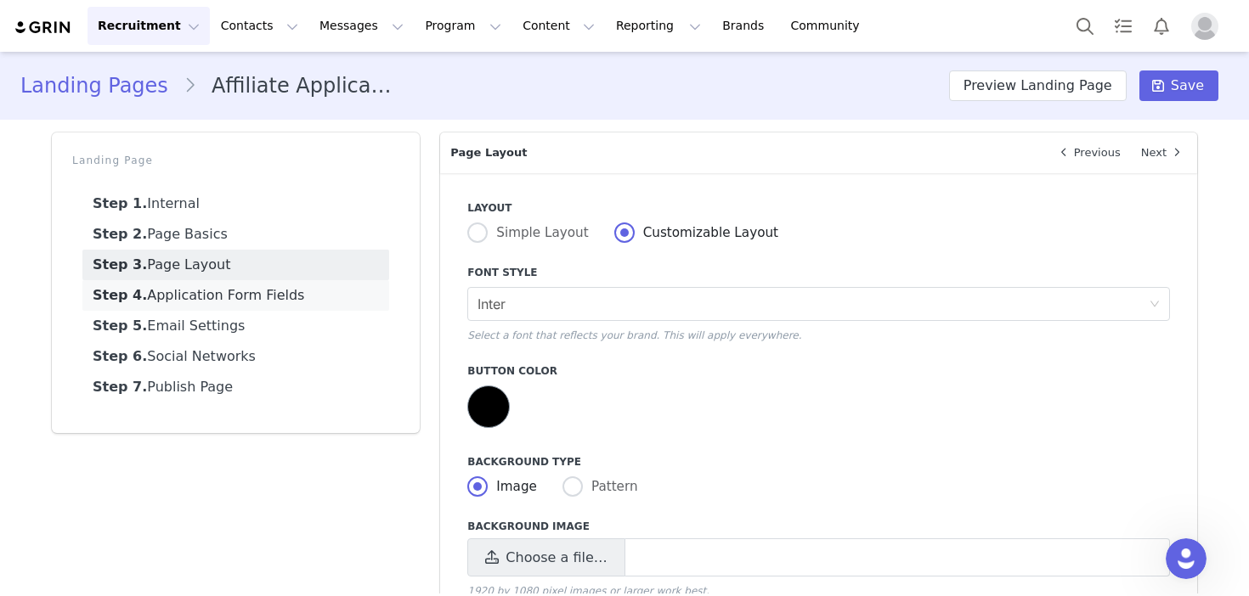
click at [208, 288] on link "Step 4. Application Form Fields" at bounding box center [235, 295] width 307 height 31
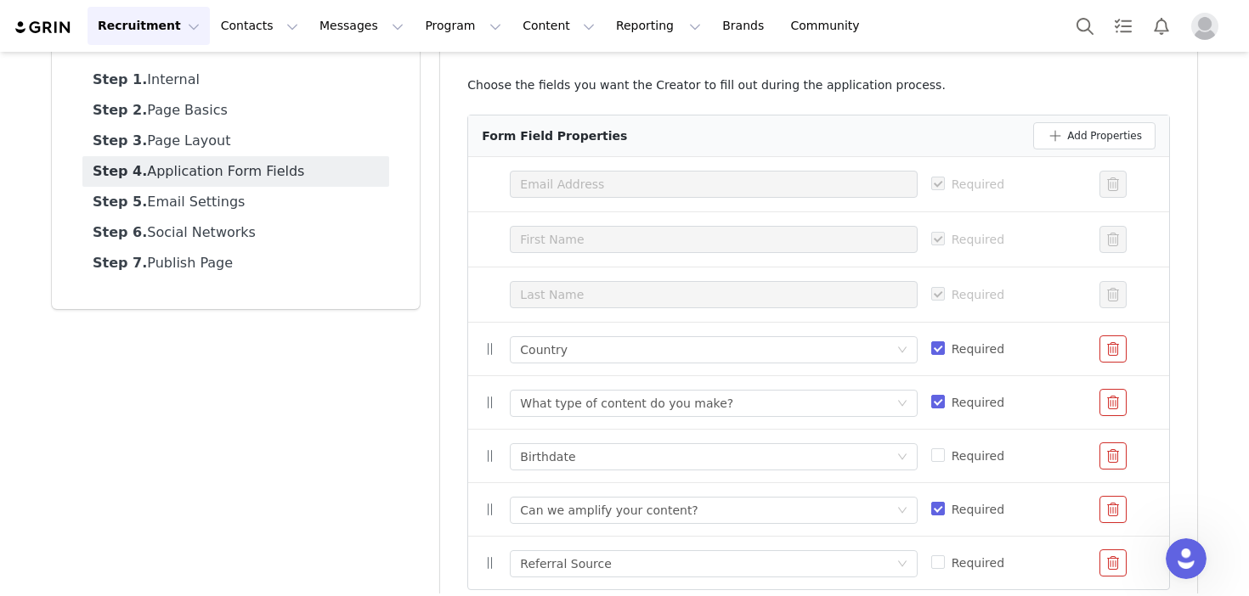
scroll to position [210, 0]
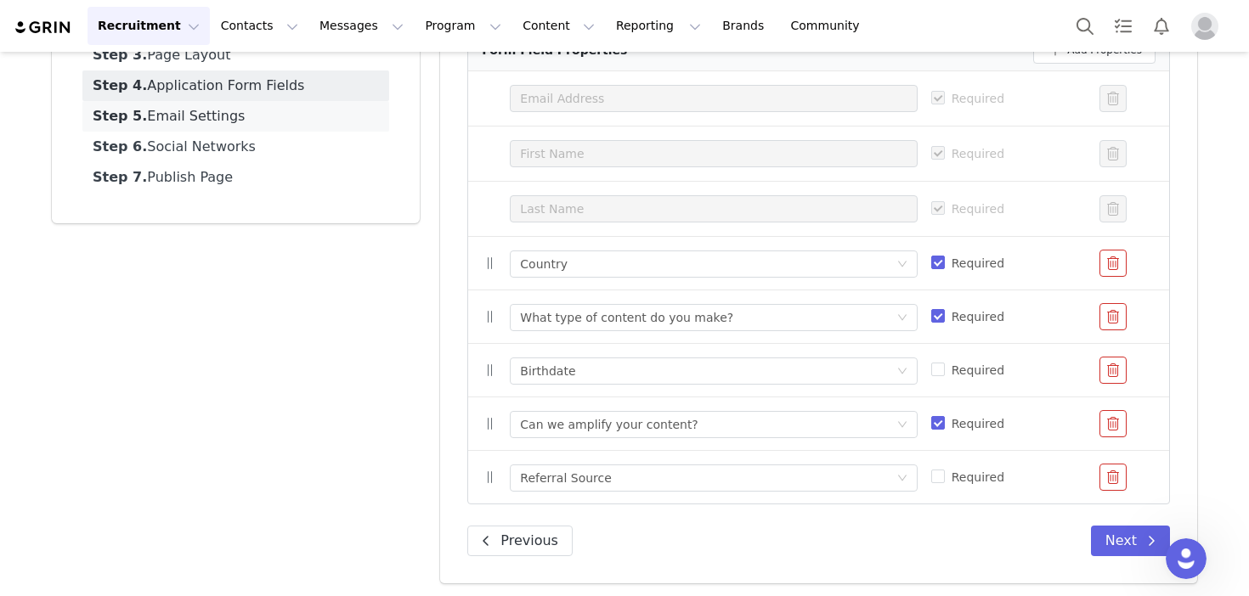
click at [199, 119] on link "Step 5. Email Settings" at bounding box center [235, 116] width 307 height 31
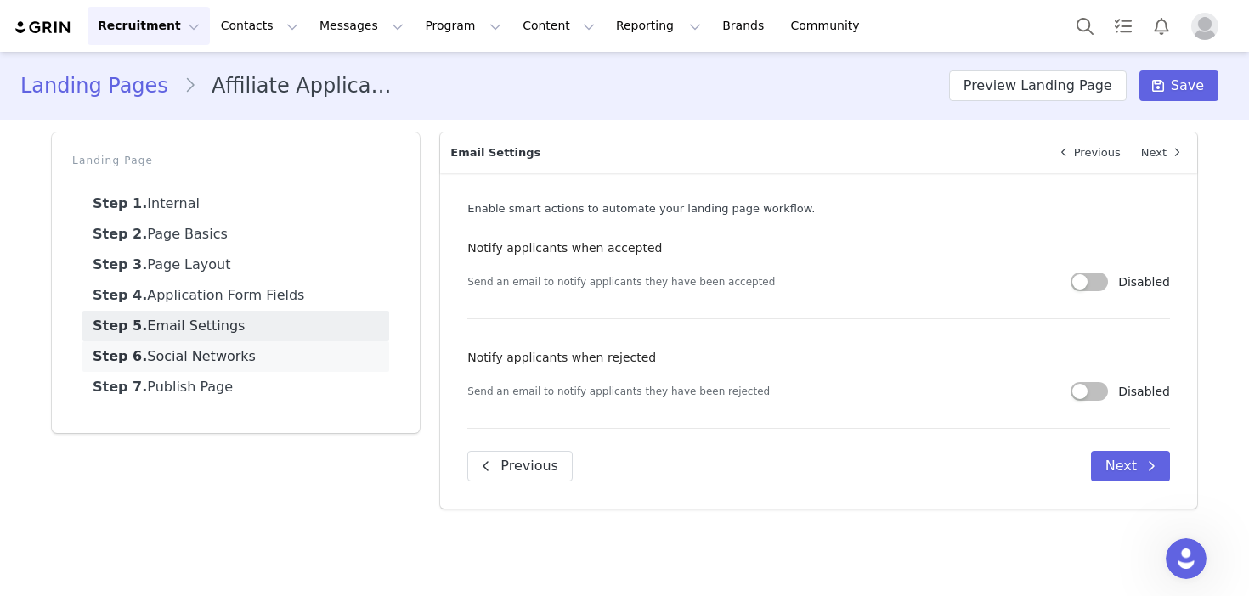
click at [228, 365] on link "Step 6. Social Networks" at bounding box center [235, 357] width 307 height 31
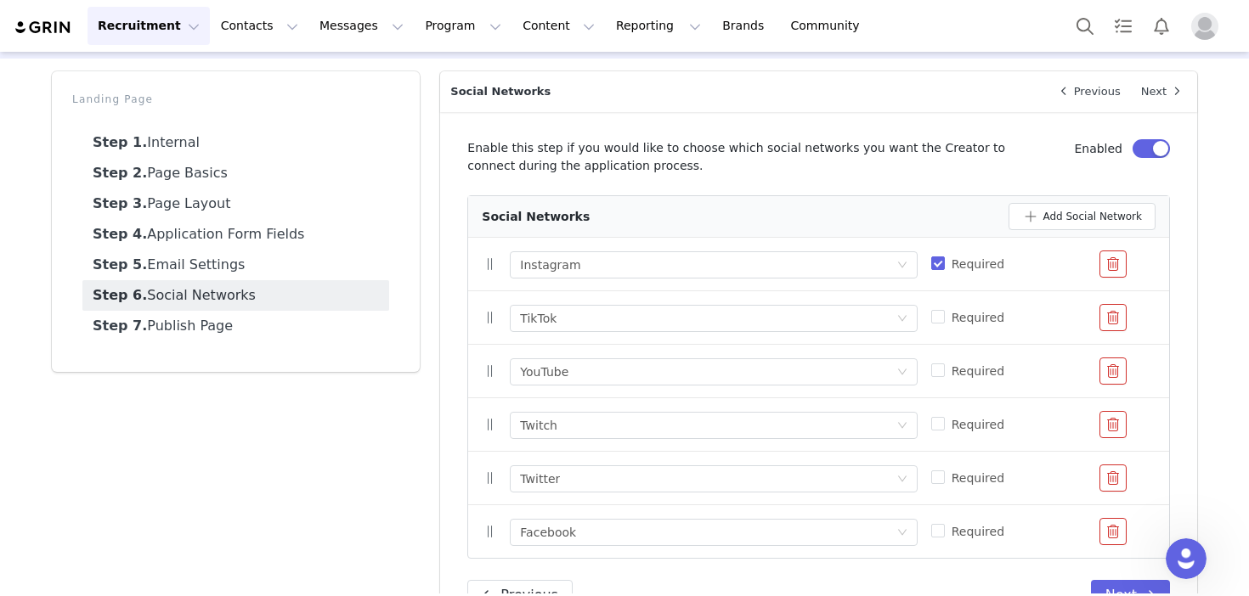
scroll to position [116, 0]
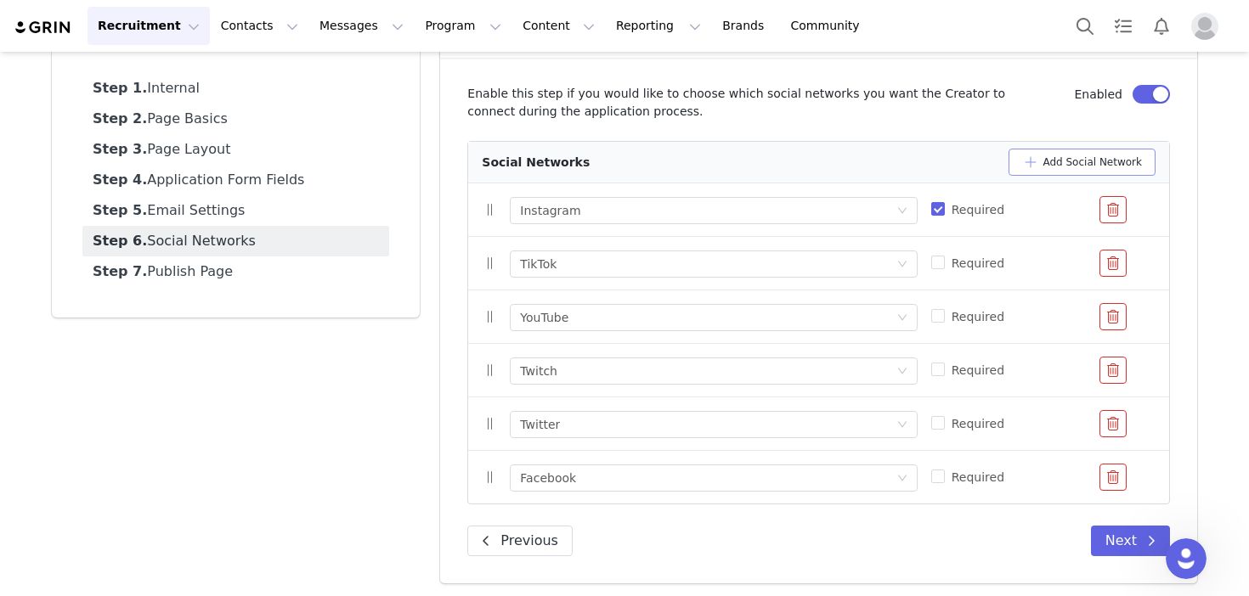
click at [1080, 167] on button "Add Social Network" at bounding box center [1082, 162] width 147 height 27
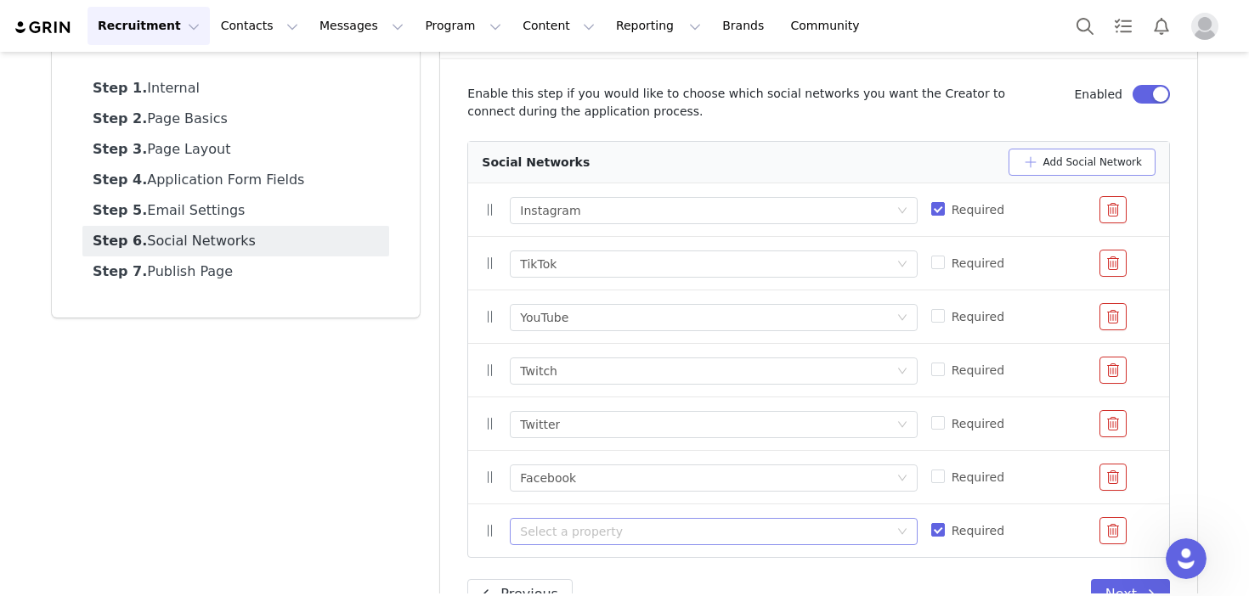
click at [651, 523] on div "Select a property" at bounding box center [704, 531] width 368 height 17
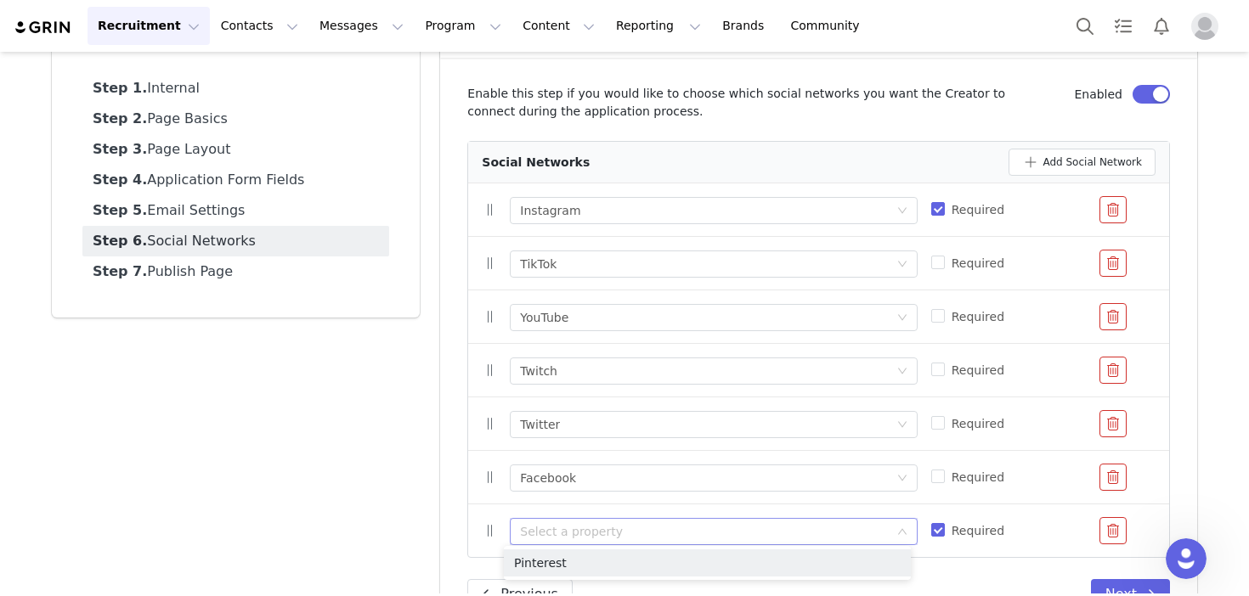
click at [1112, 518] on button "button" at bounding box center [1113, 530] width 27 height 27
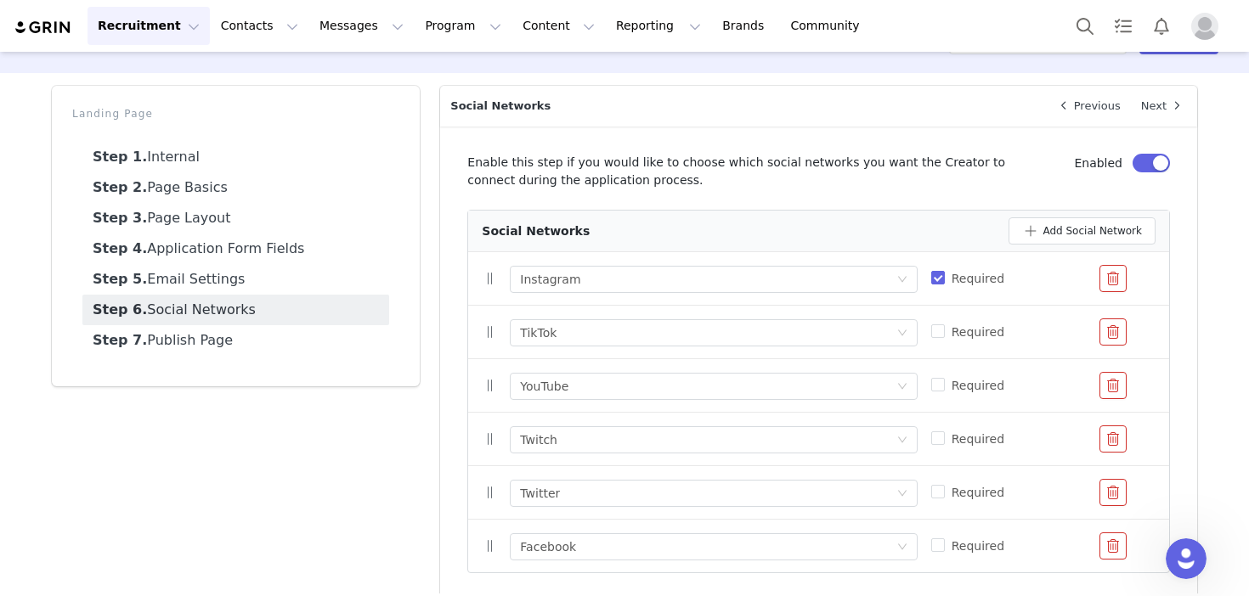
scroll to position [45, 0]
click at [149, 338] on link "Step 7. Publish Page" at bounding box center [235, 342] width 307 height 31
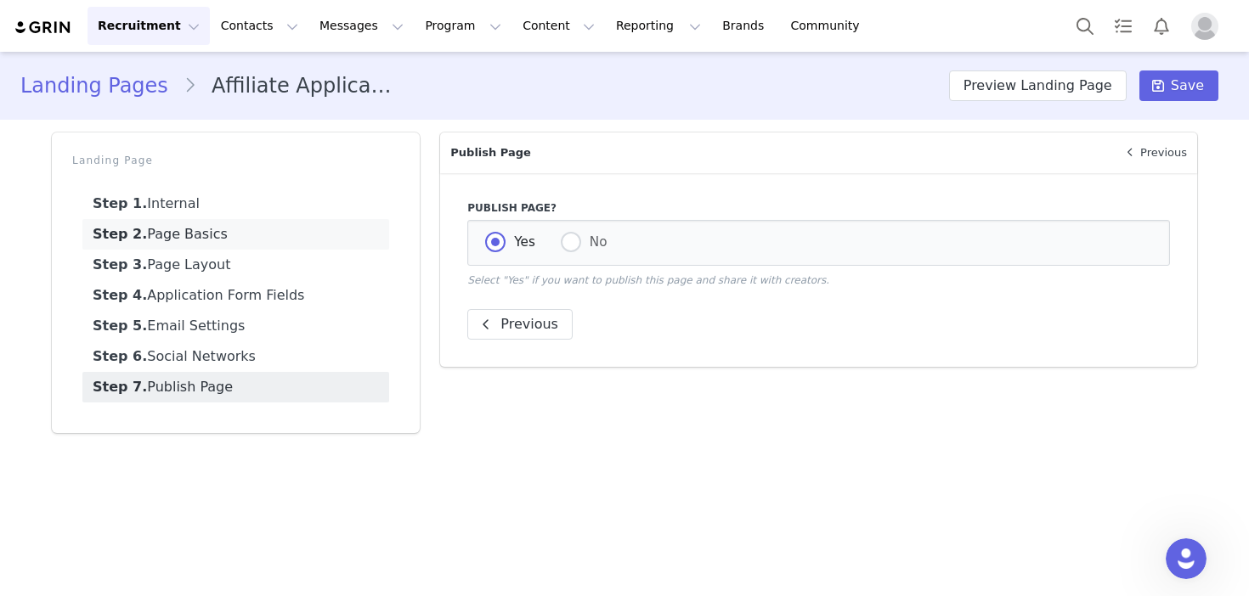
click at [189, 240] on link "Step 2. Page Basics" at bounding box center [235, 234] width 307 height 31
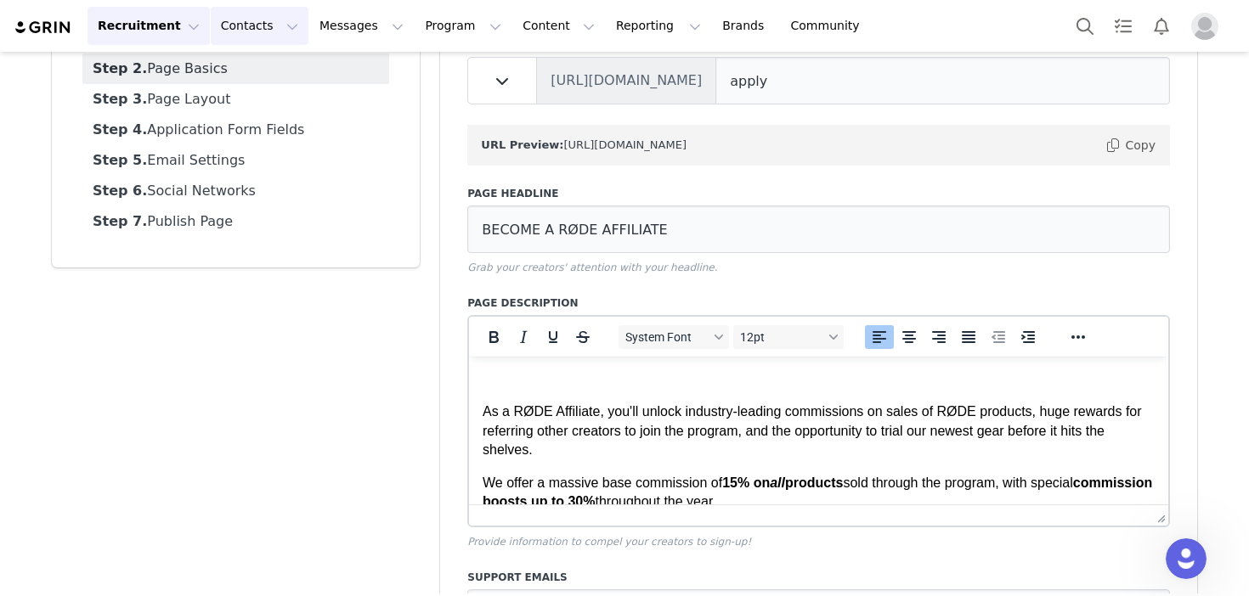
click at [268, 32] on button "Contacts Contacts" at bounding box center [260, 26] width 98 height 38
click at [270, 65] on link "Creators" at bounding box center [266, 74] width 134 height 31
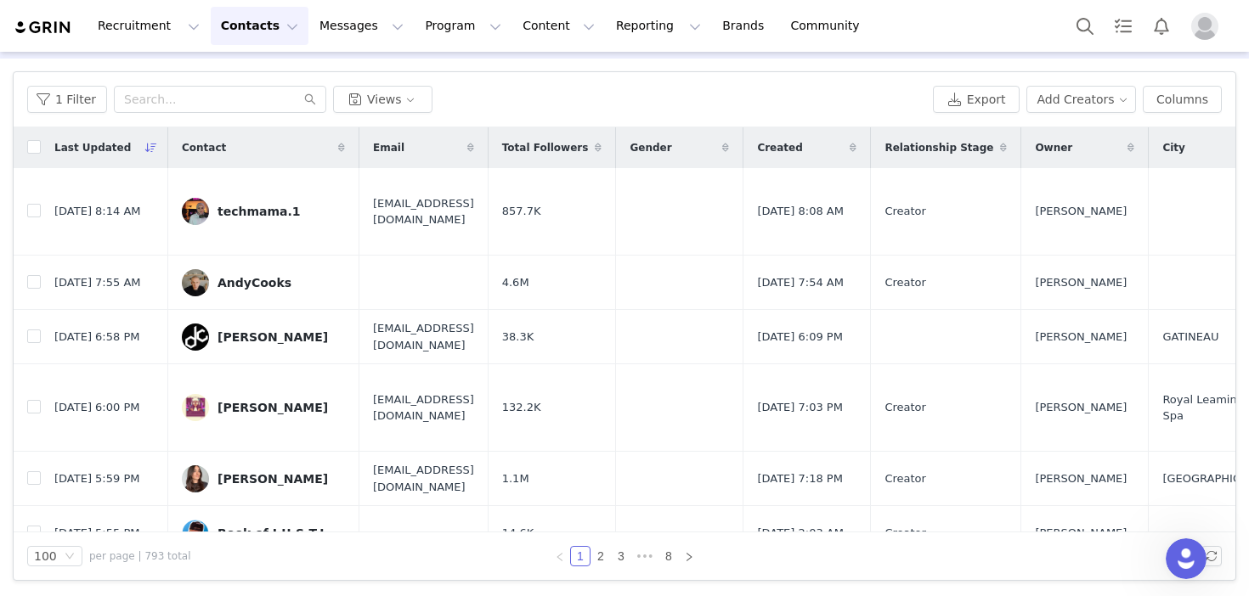
click at [217, 21] on button "Contacts Contacts" at bounding box center [260, 26] width 98 height 38
click at [415, 22] on button "Program Program" at bounding box center [463, 26] width 97 height 38
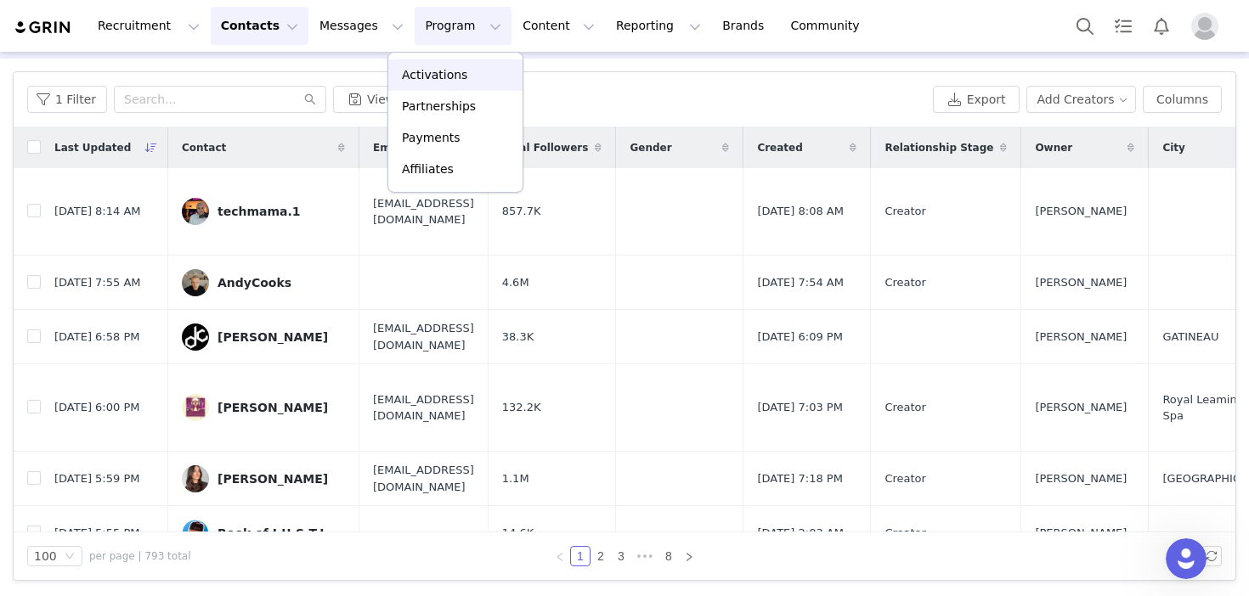
click at [412, 76] on p "Activations" at bounding box center [434, 75] width 65 height 18
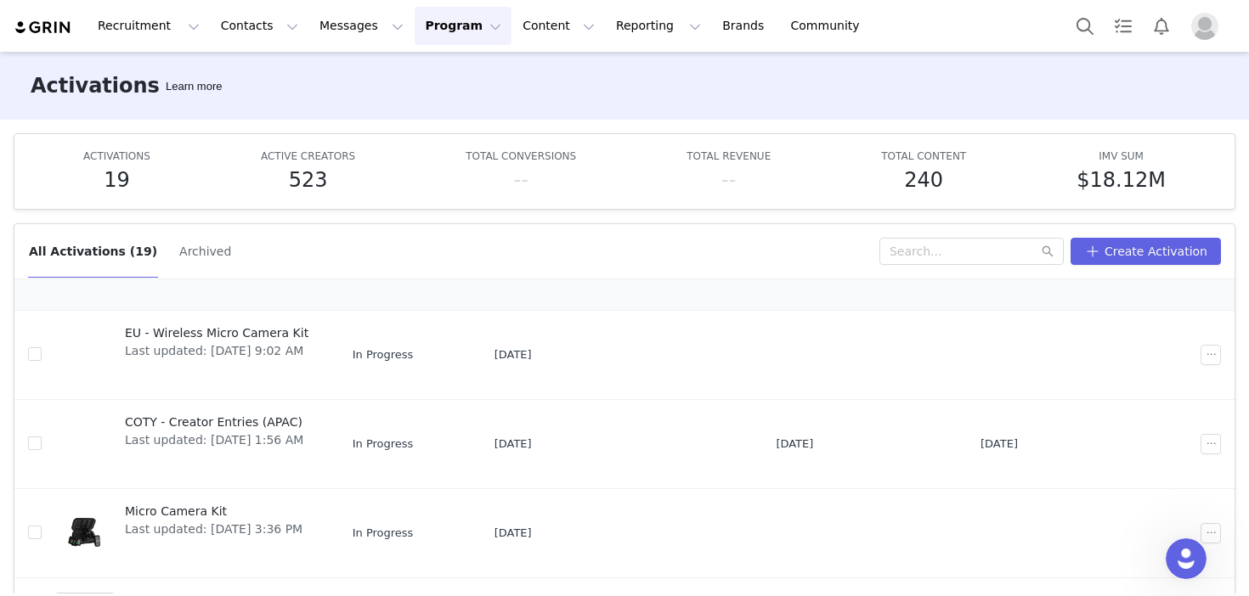
scroll to position [100, 0]
click at [266, 326] on span "EU - Wireless Micro Camera Kit" at bounding box center [217, 333] width 184 height 18
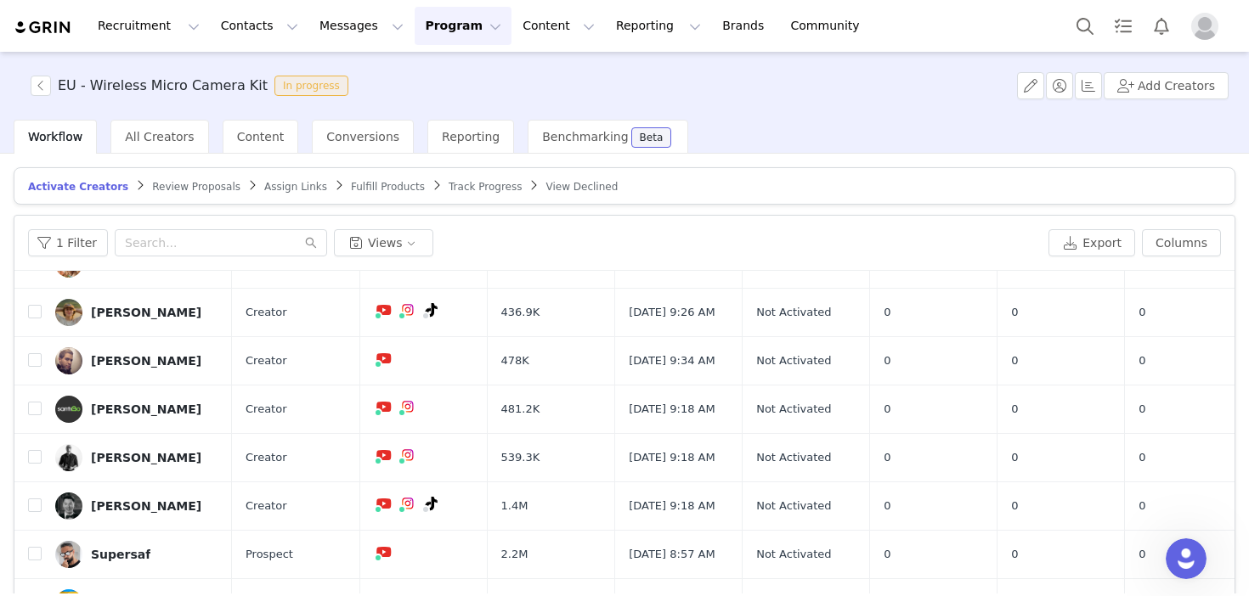
scroll to position [144, 0]
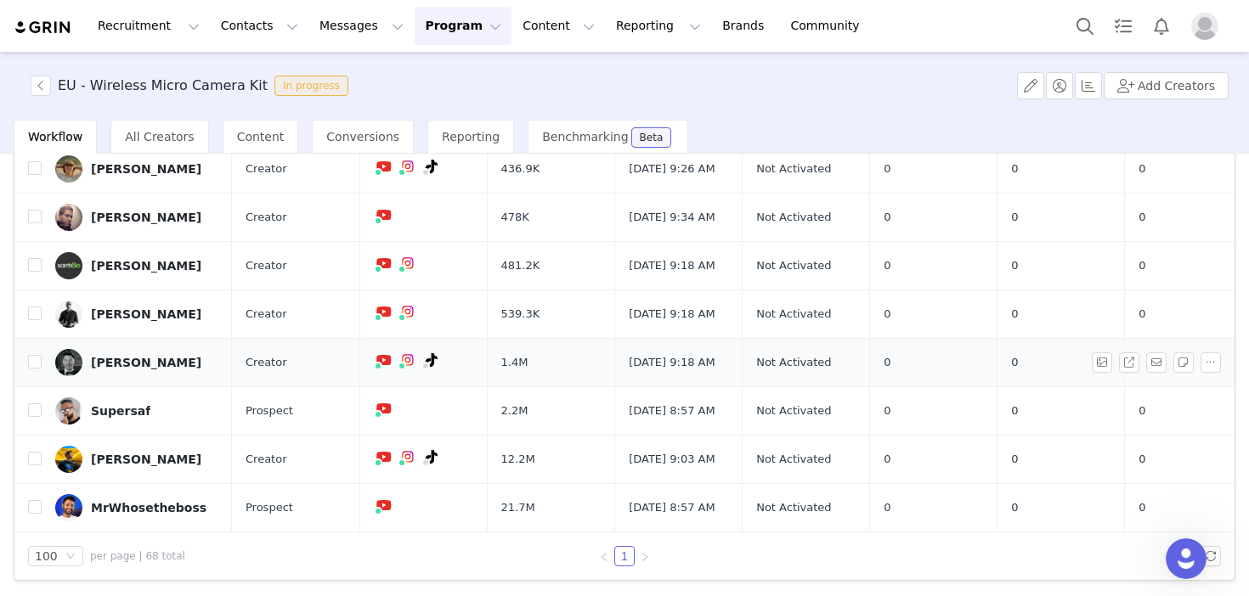
click at [160, 356] on div "[PERSON_NAME]" at bounding box center [146, 363] width 110 height 14
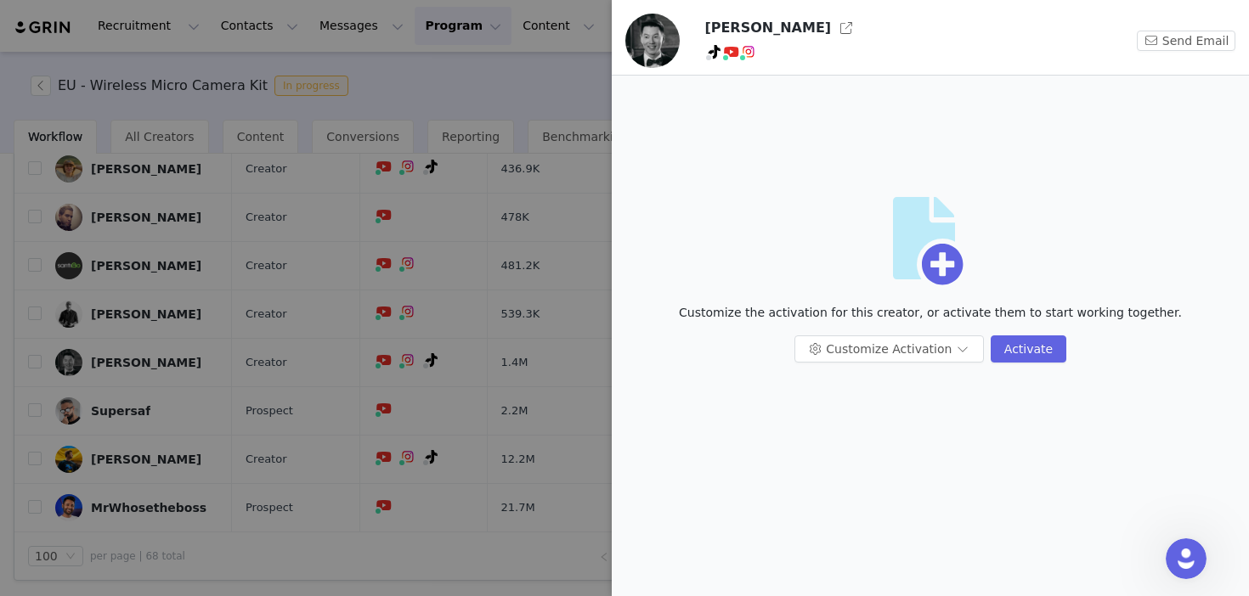
click at [458, 82] on div at bounding box center [624, 298] width 1249 height 596
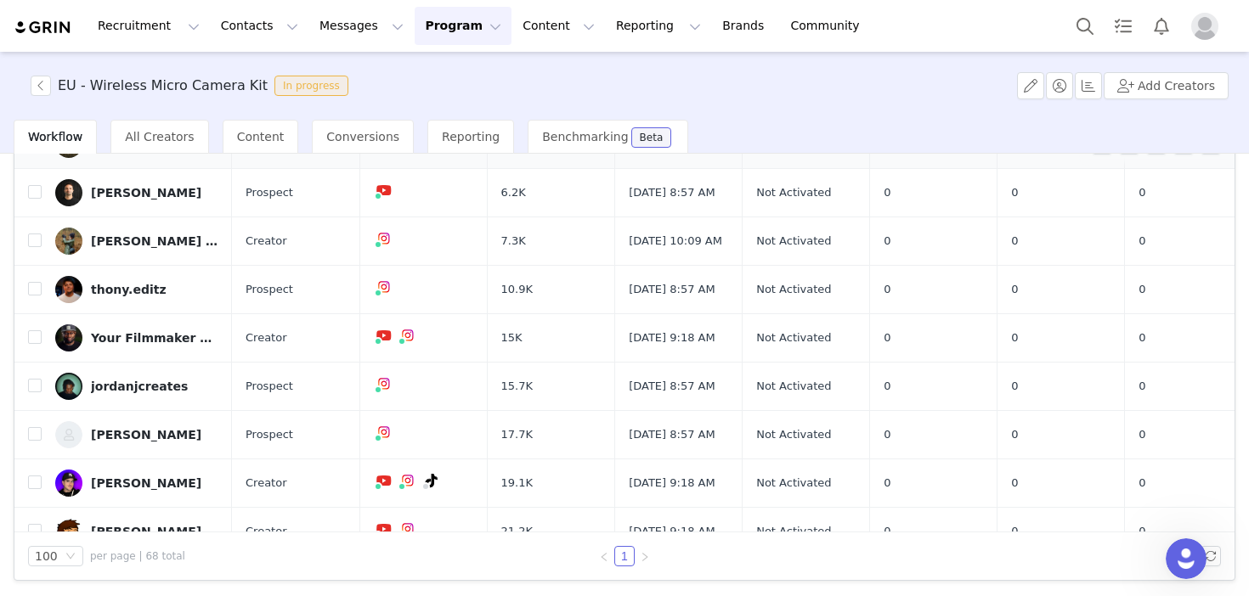
scroll to position [0, 0]
